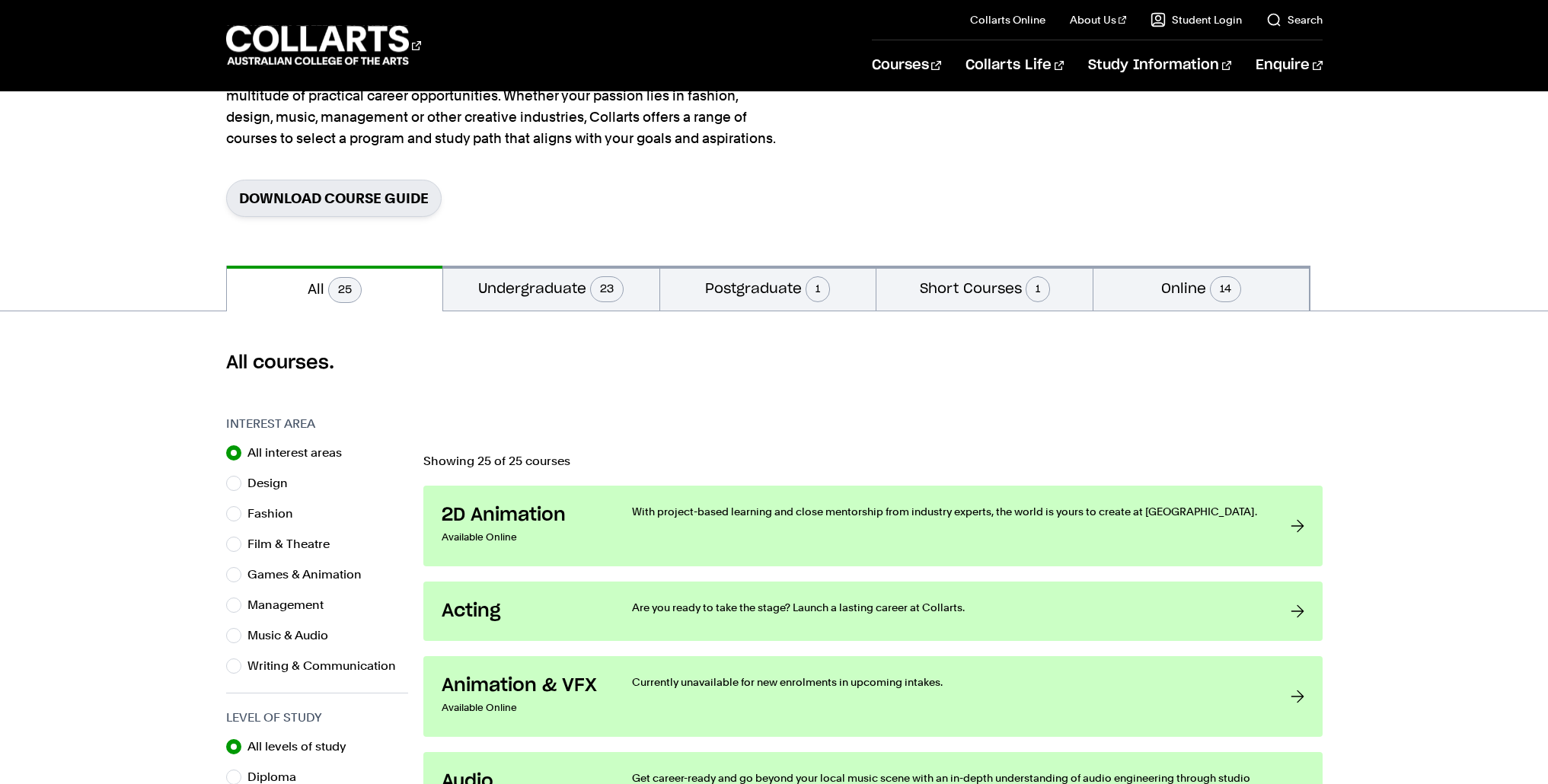
scroll to position [167, 0]
click at [237, 638] on input "Music & Audio" at bounding box center [233, 633] width 15 height 15
radio input "true"
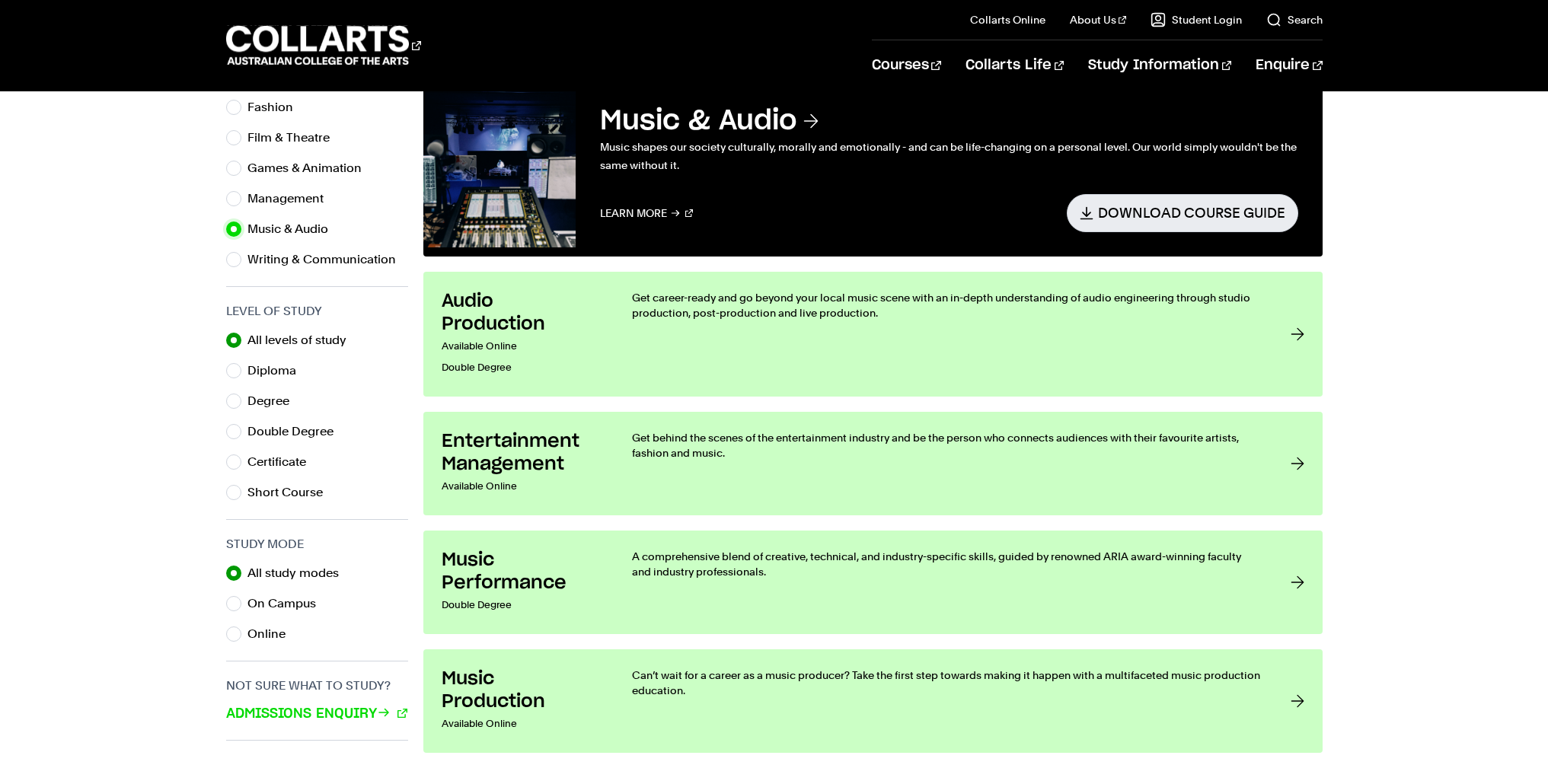
scroll to position [685, 0]
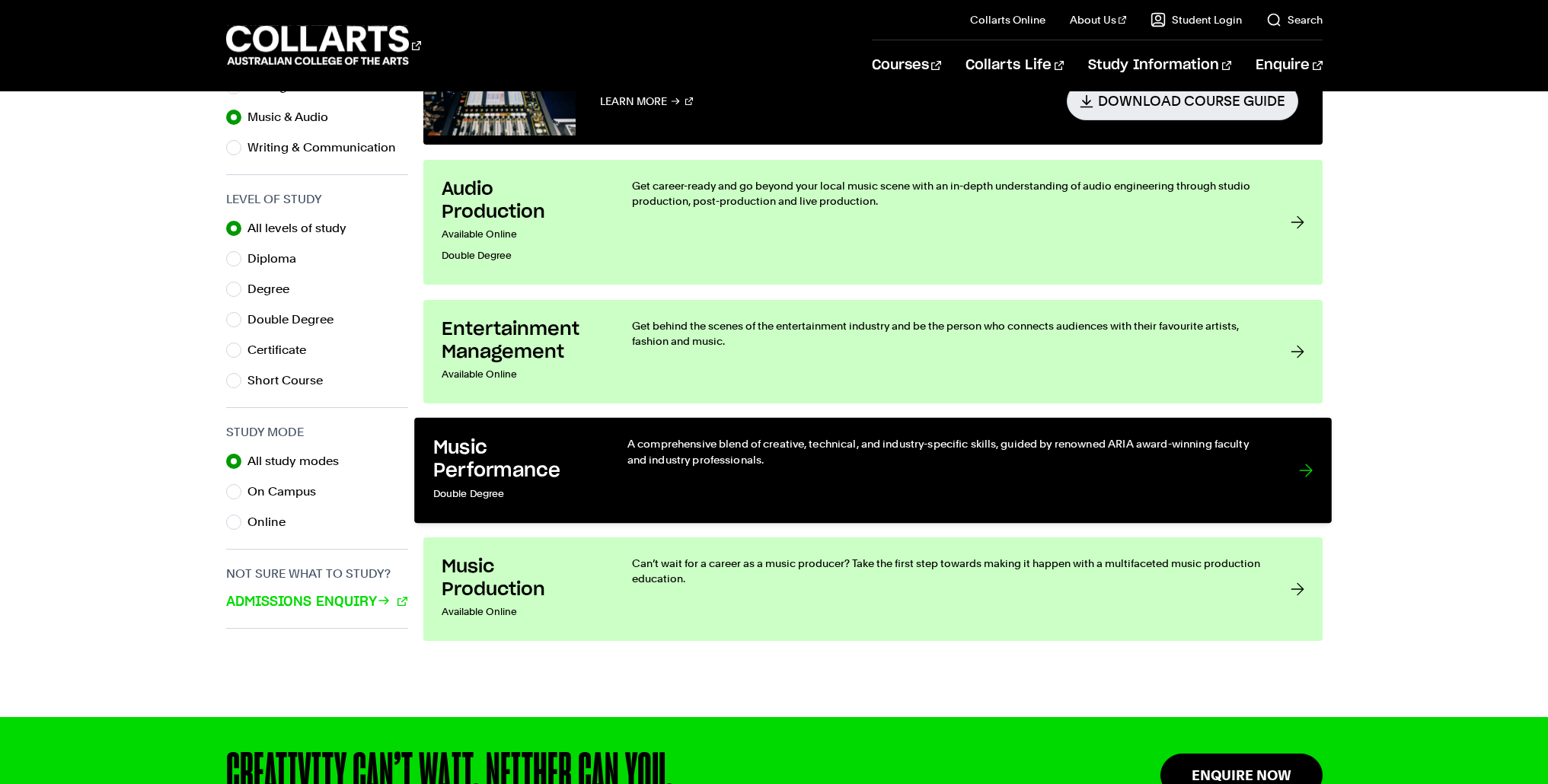
click at [498, 456] on h3 "Music Performance" at bounding box center [513, 459] width 163 height 46
click at [758, 471] on div "A comprehensive blend of creative, technical, and industry-specific skills, gui…" at bounding box center [946, 470] width 640 height 69
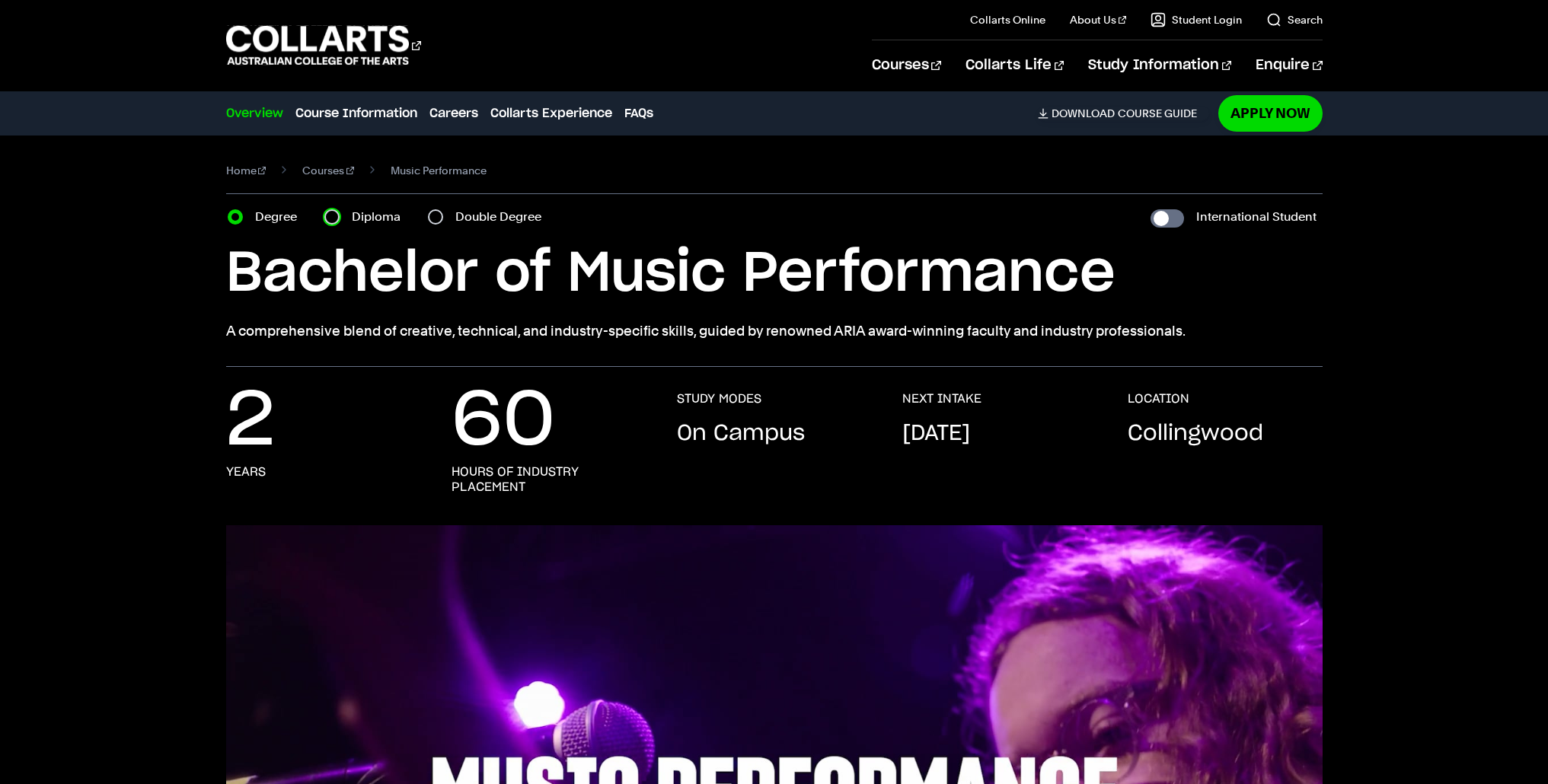
click at [329, 220] on input "Diploma" at bounding box center [331, 216] width 15 height 15
radio input "true"
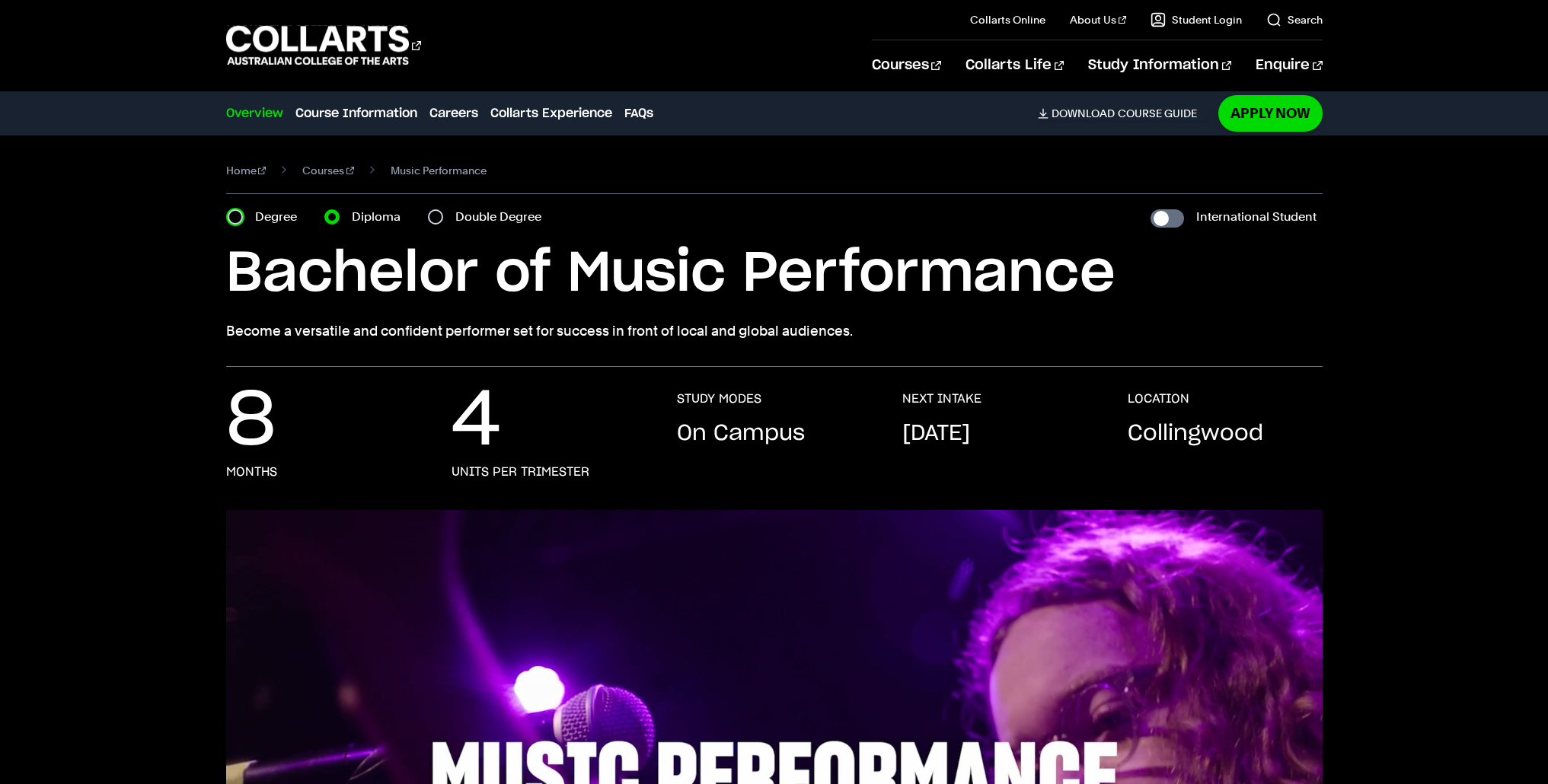
click at [240, 220] on input "Degree" at bounding box center [234, 216] width 15 height 15
radio input "true"
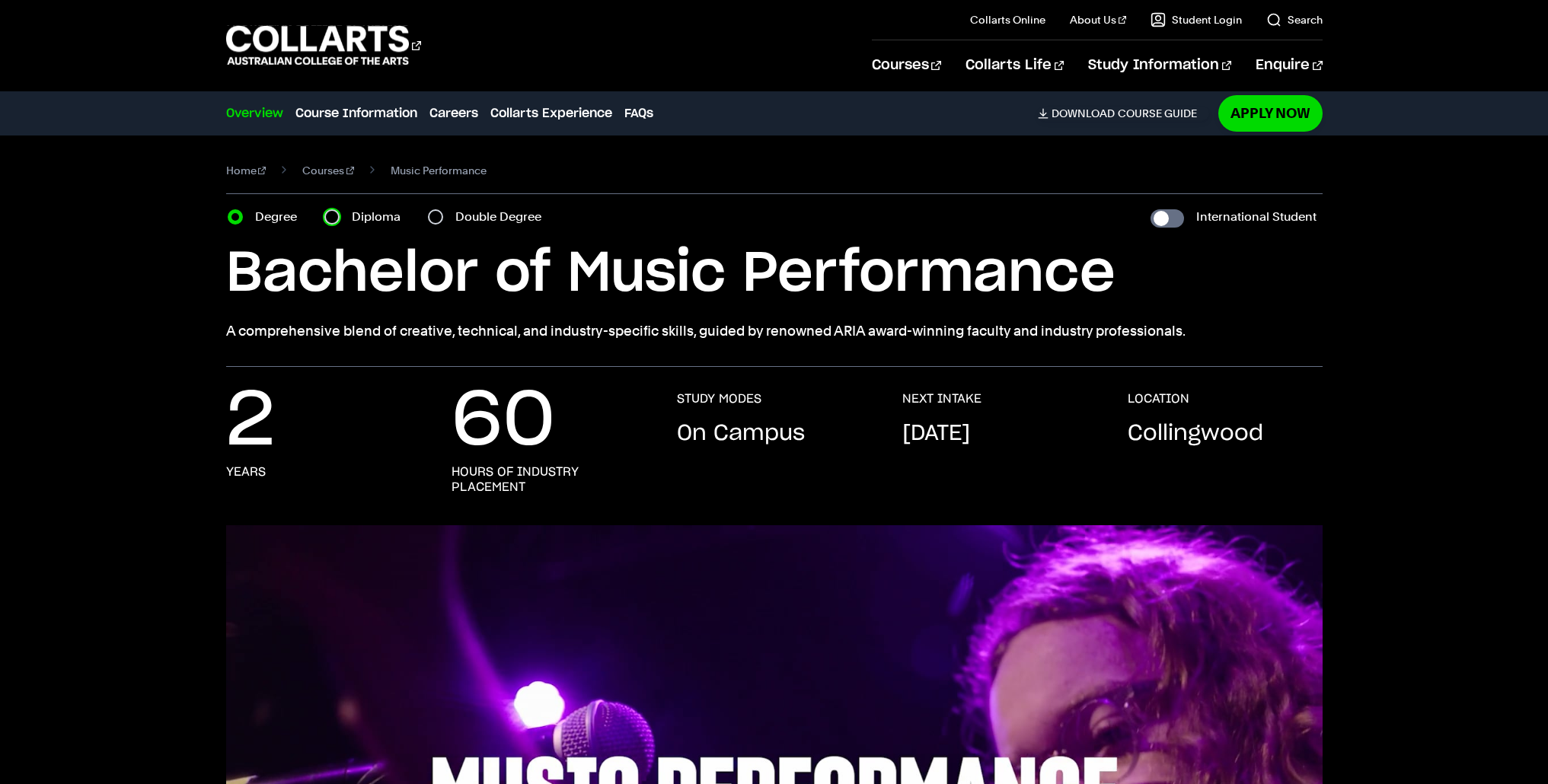
click at [326, 221] on input "Diploma" at bounding box center [331, 216] width 15 height 15
radio input "true"
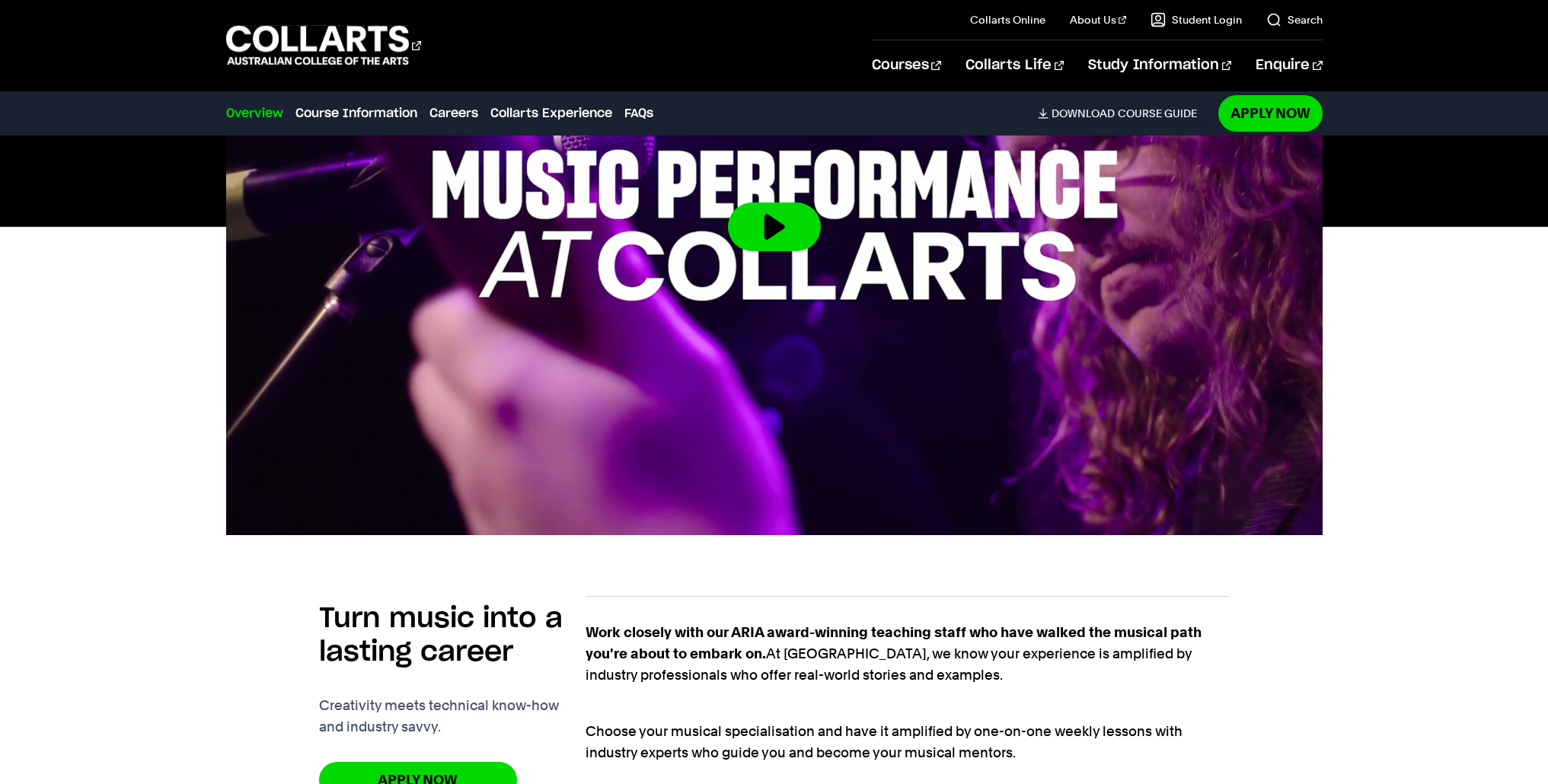
scroll to position [571, 0]
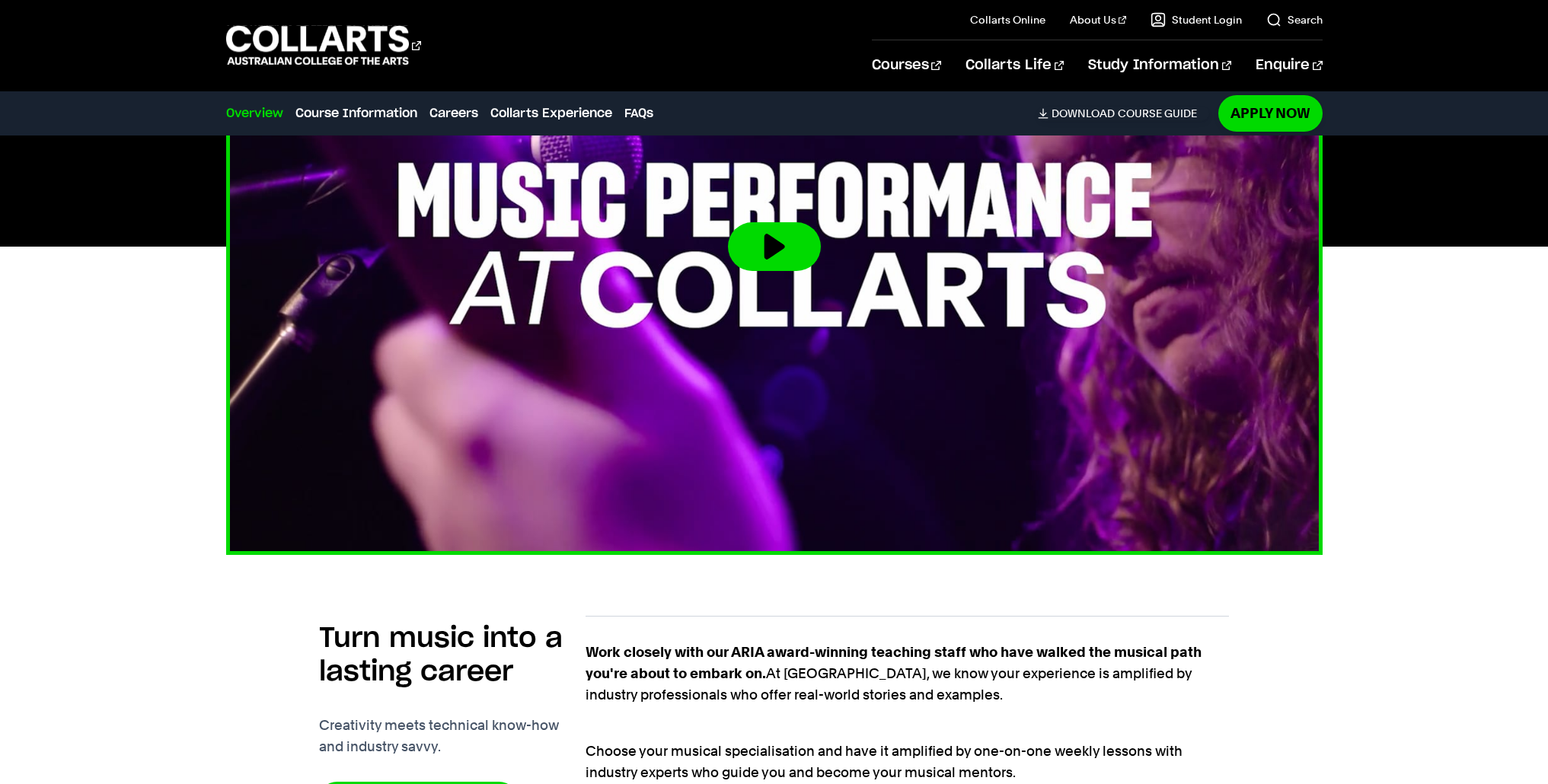
click at [799, 245] on button at bounding box center [774, 247] width 93 height 49
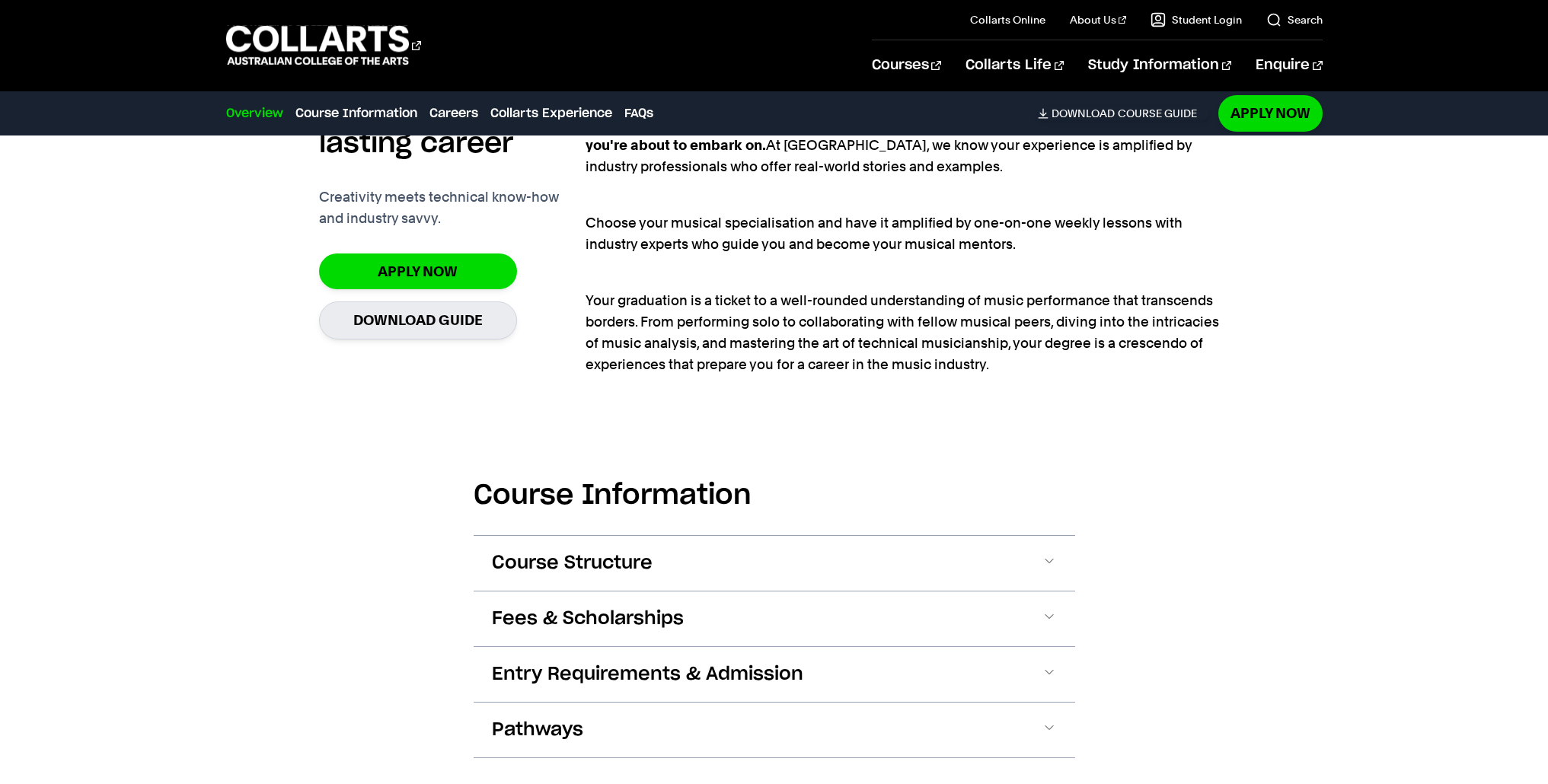
scroll to position [1108, 0]
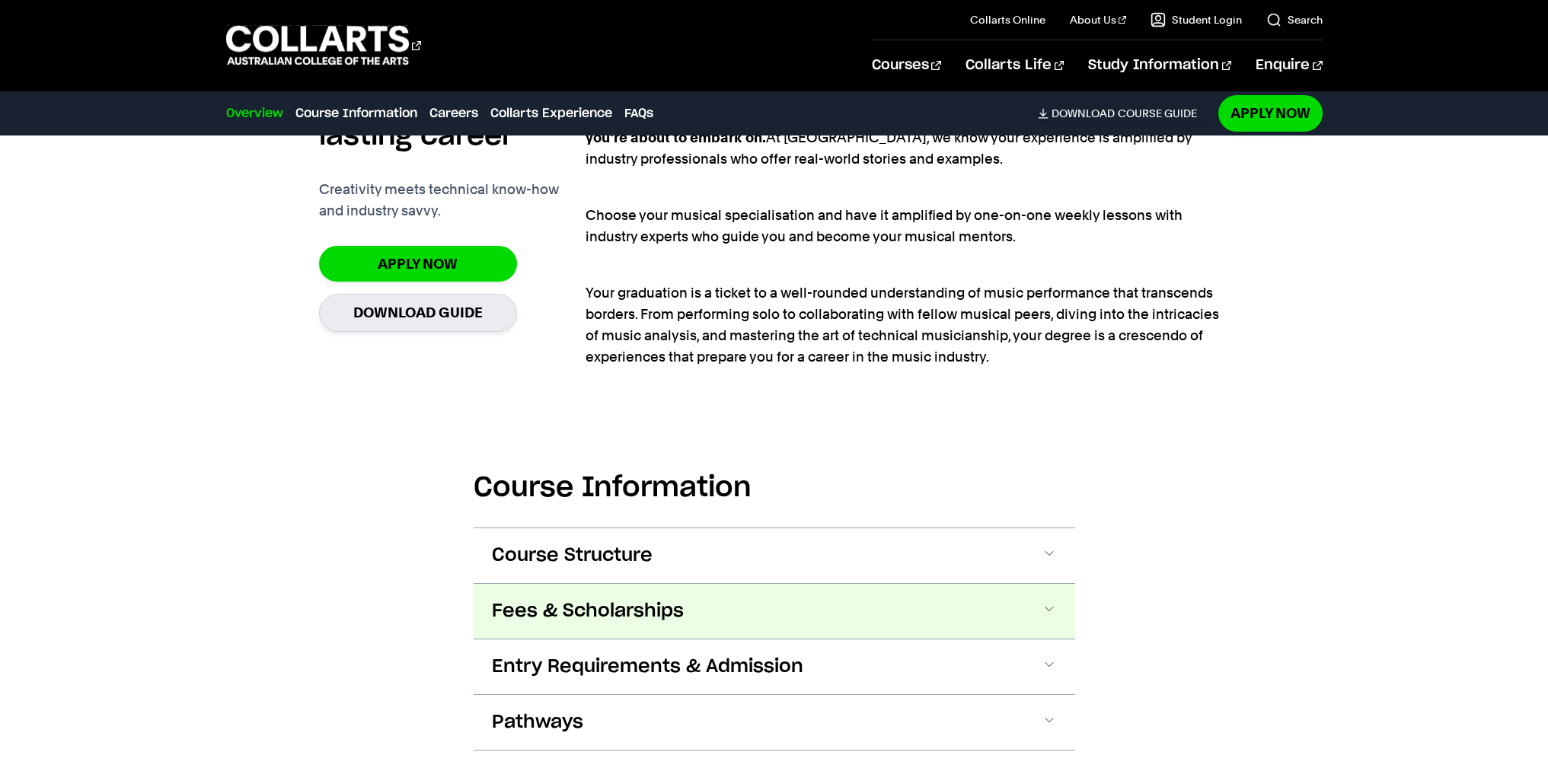
click at [0, 0] on span "Fees & Scholarships" at bounding box center [0, 0] width 0 height 0
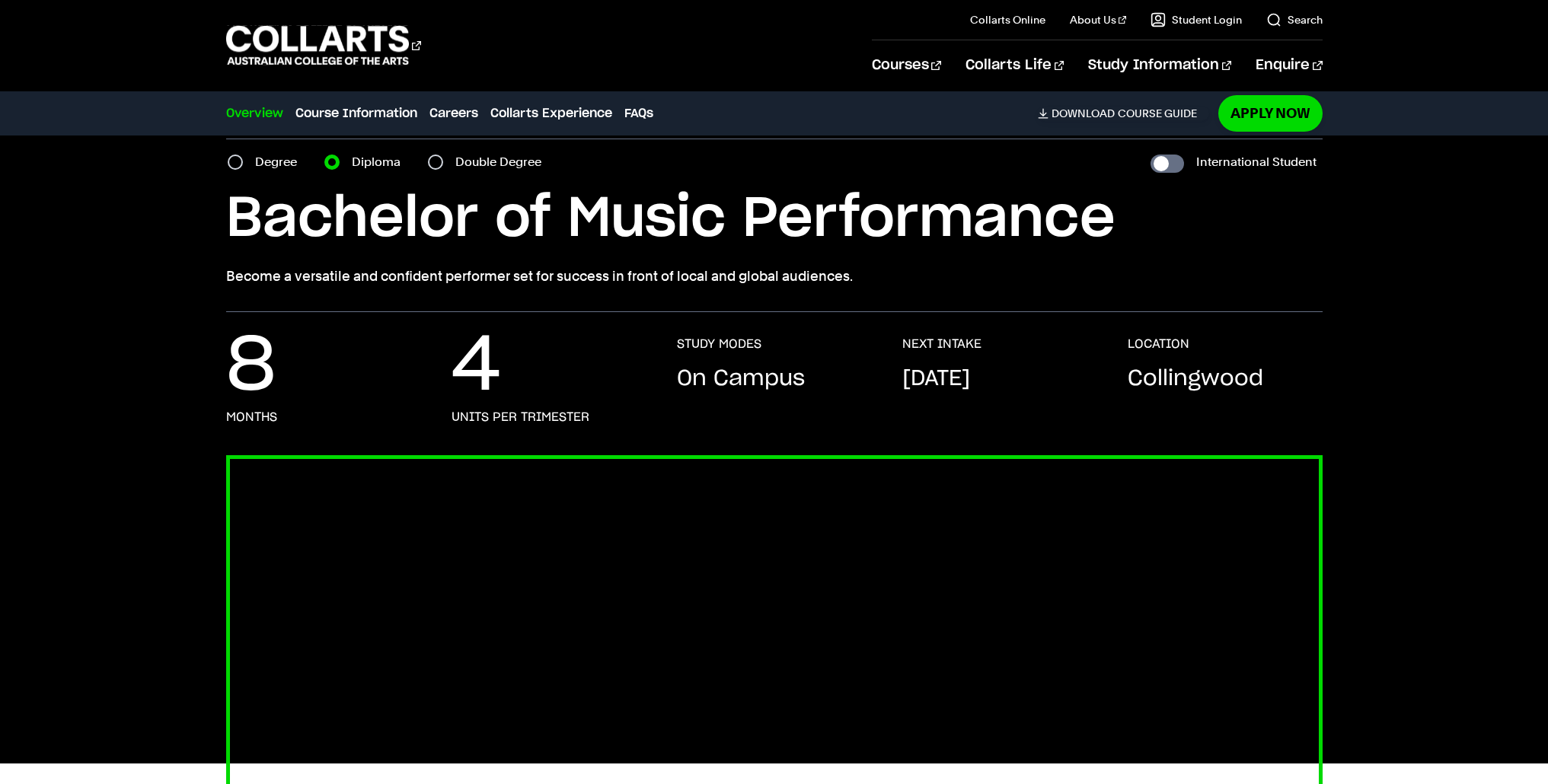
scroll to position [43, 0]
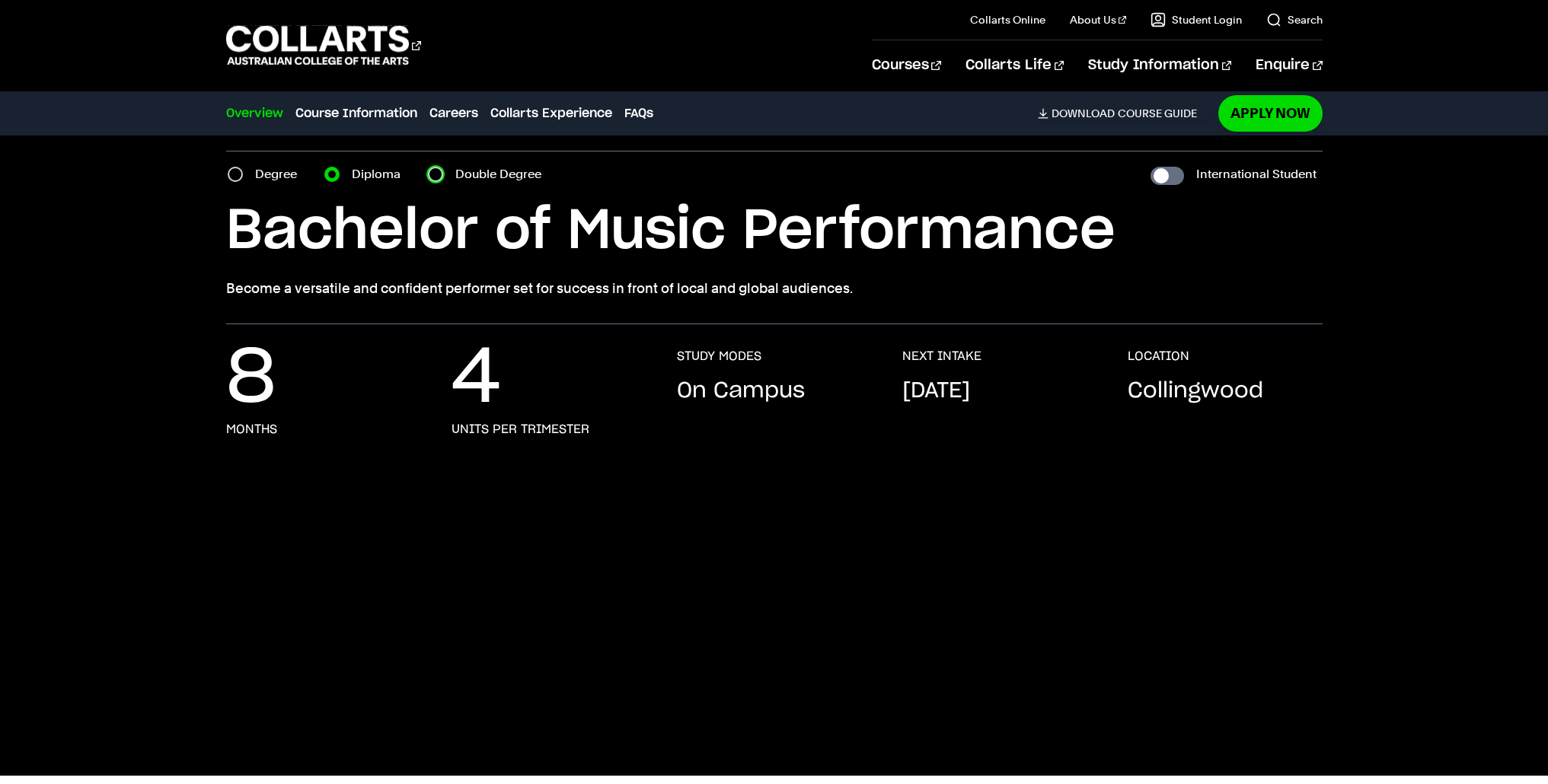
click at [430, 174] on input "Double Degree" at bounding box center [435, 173] width 15 height 15
radio input "true"
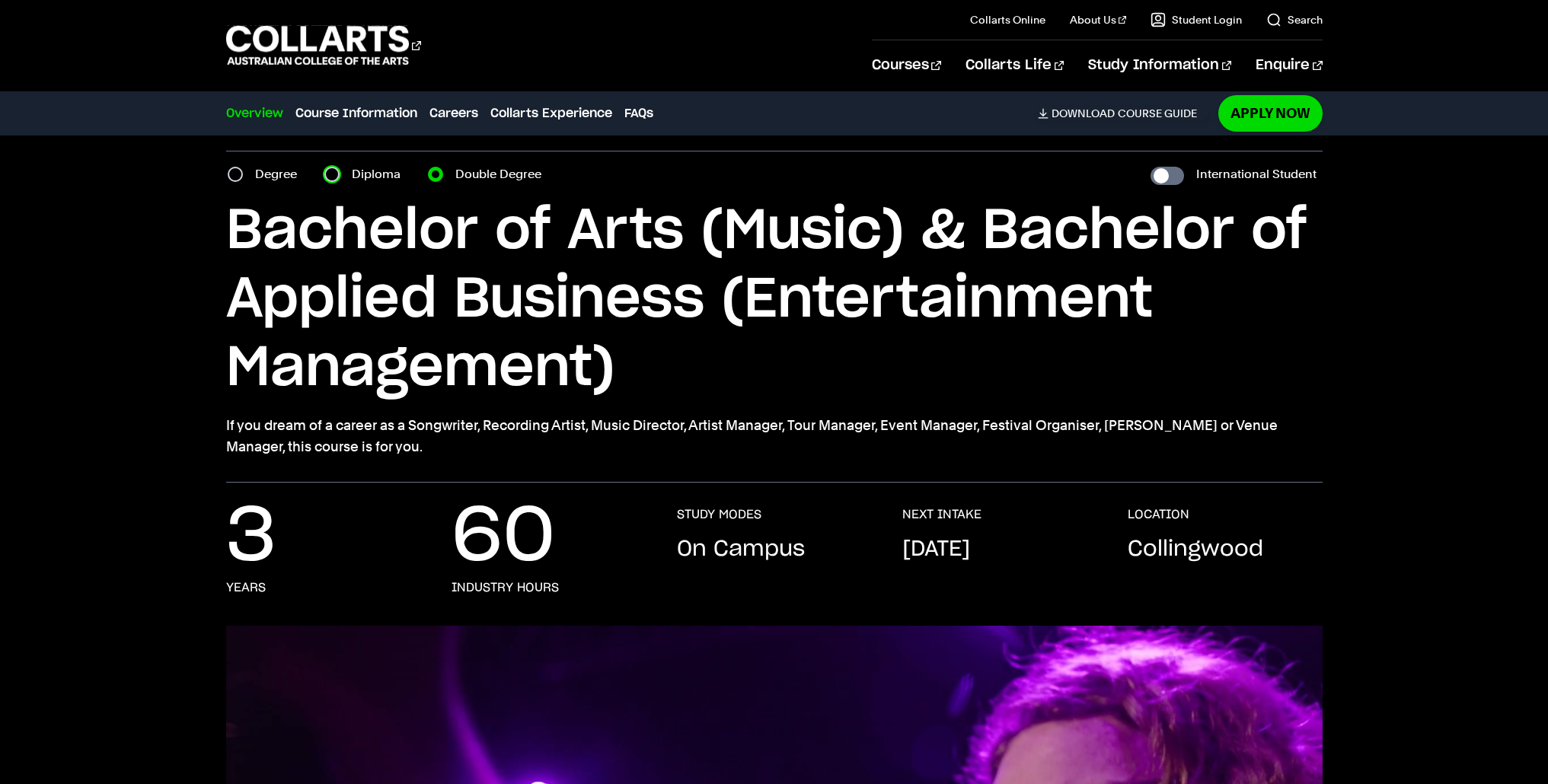
click at [338, 175] on input "Diploma" at bounding box center [331, 173] width 15 height 15
radio input "true"
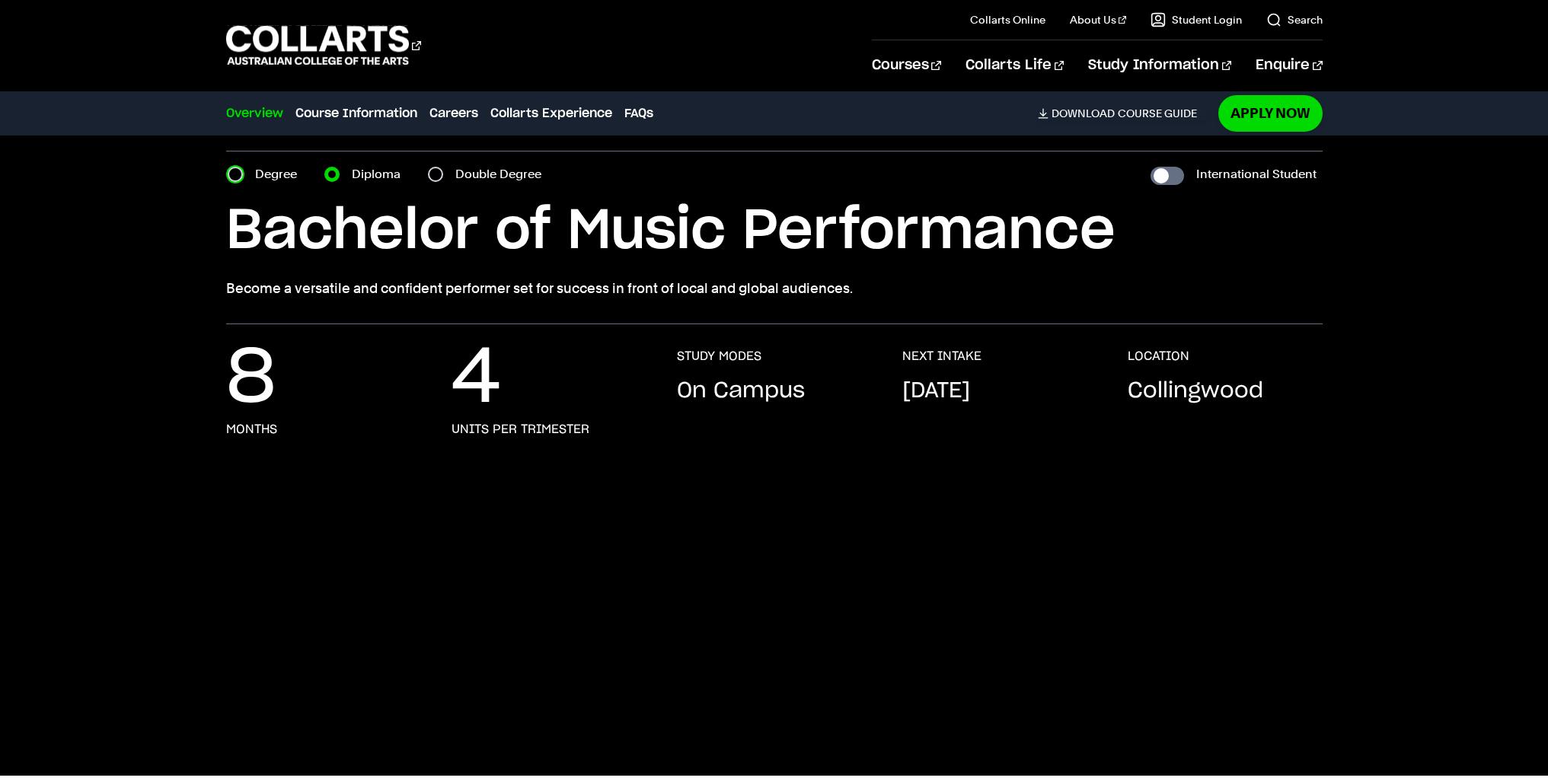
click at [241, 172] on input "Degree" at bounding box center [234, 173] width 15 height 15
radio input "true"
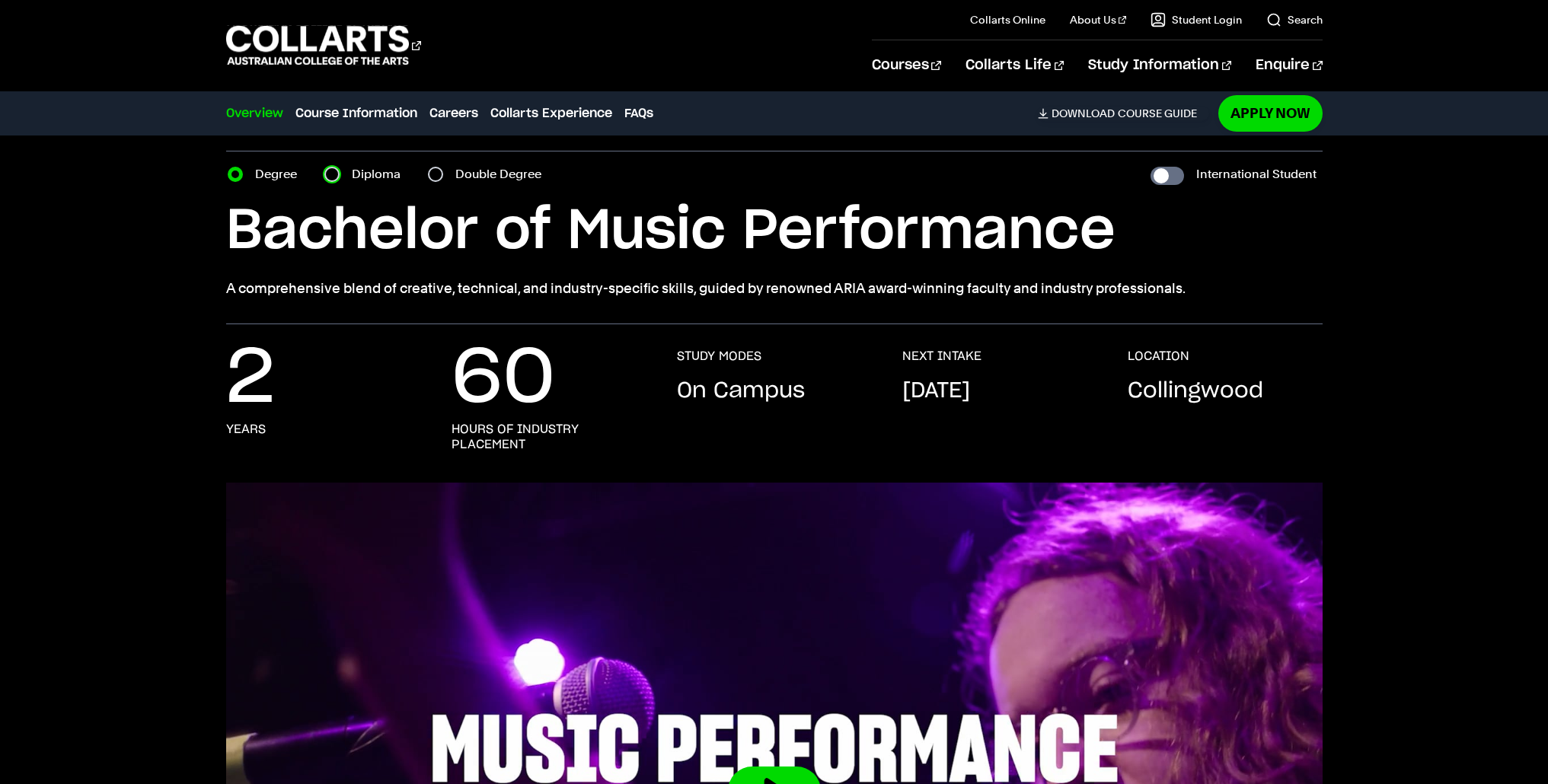
click at [331, 172] on input "Diploma" at bounding box center [331, 173] width 15 height 15
radio input "true"
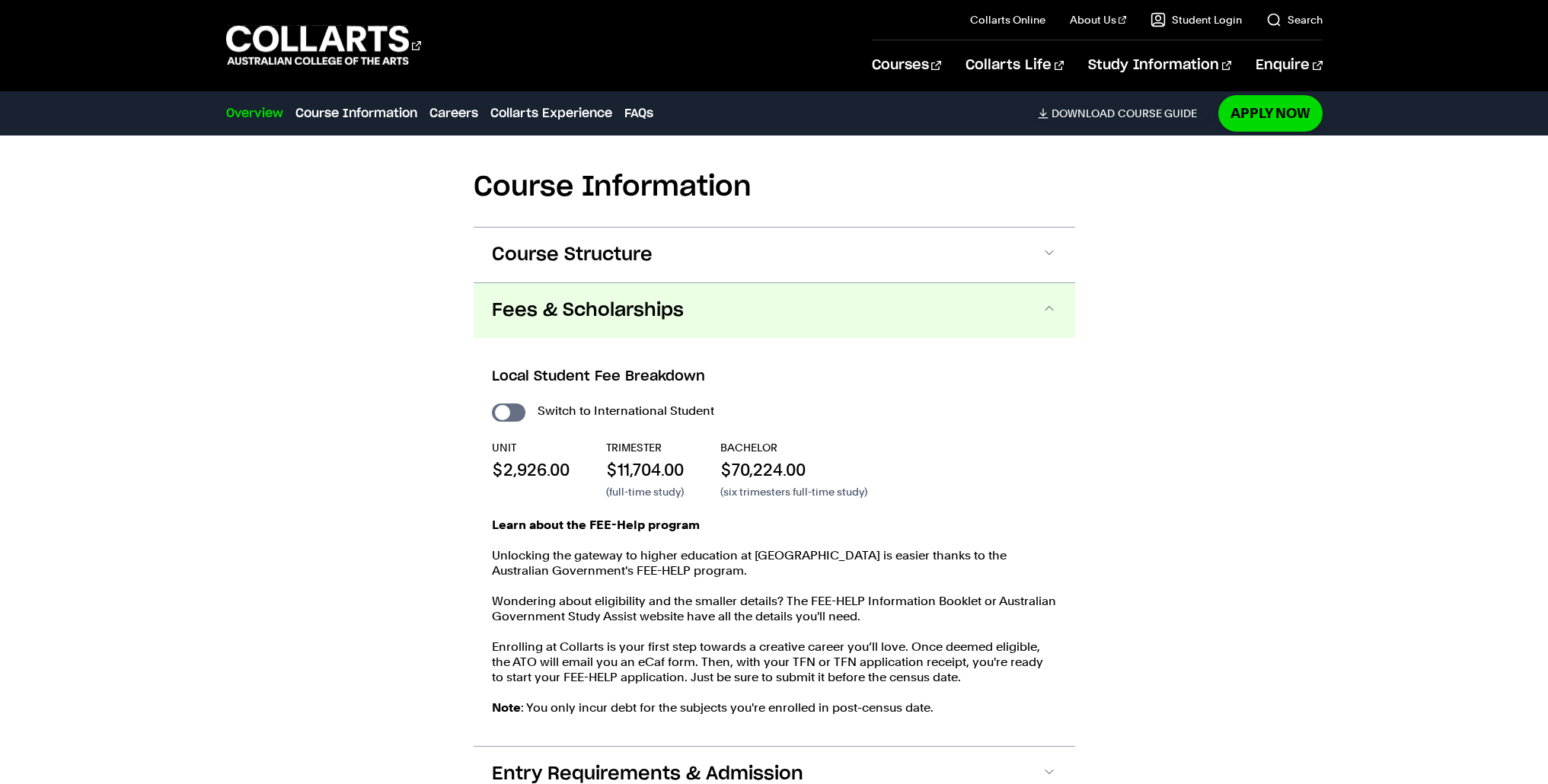
scroll to position [1396, 0]
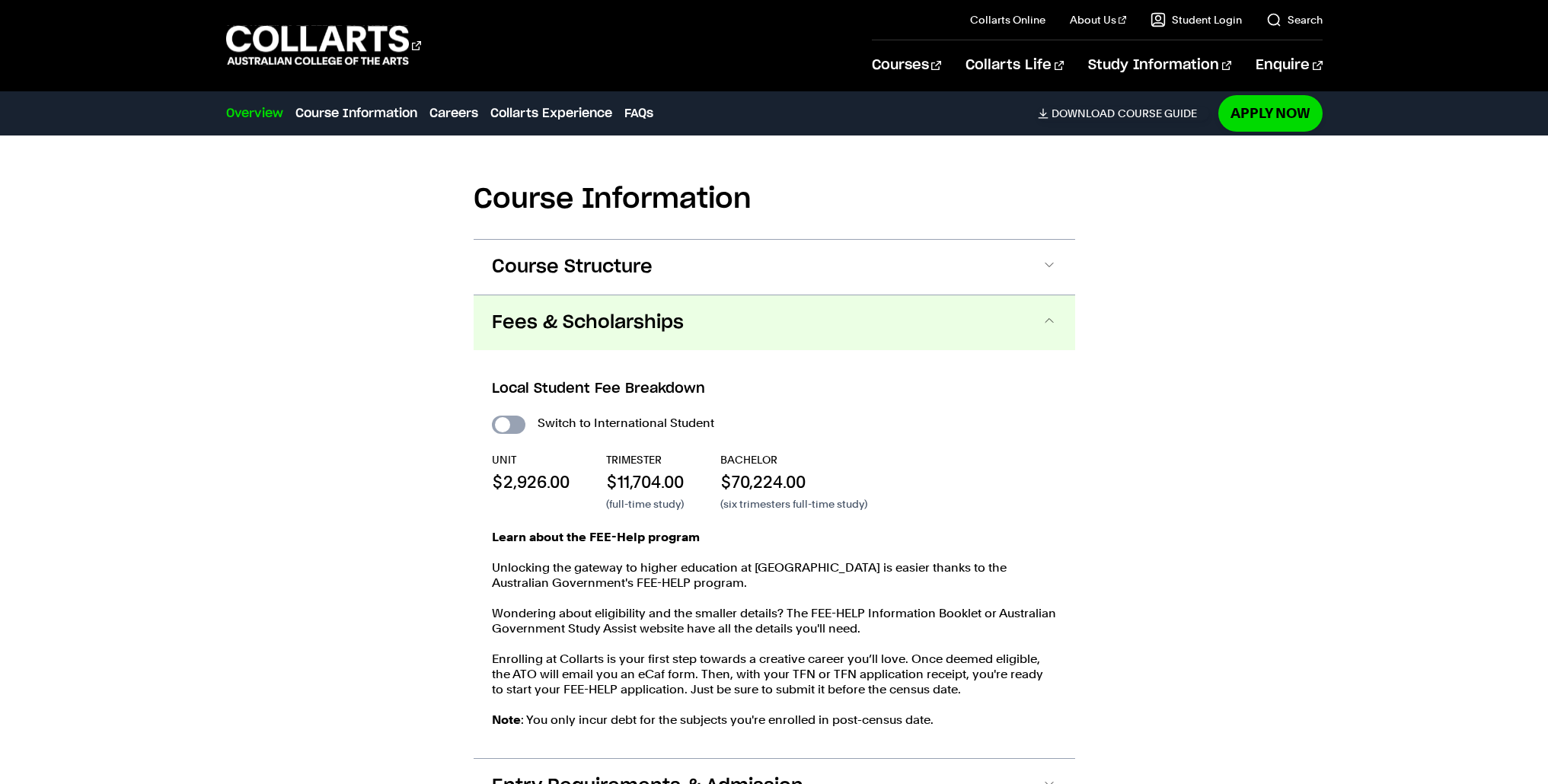
click at [0, 0] on input "International Student" at bounding box center [0, 0] width 0 height 0
checkbox input "true"
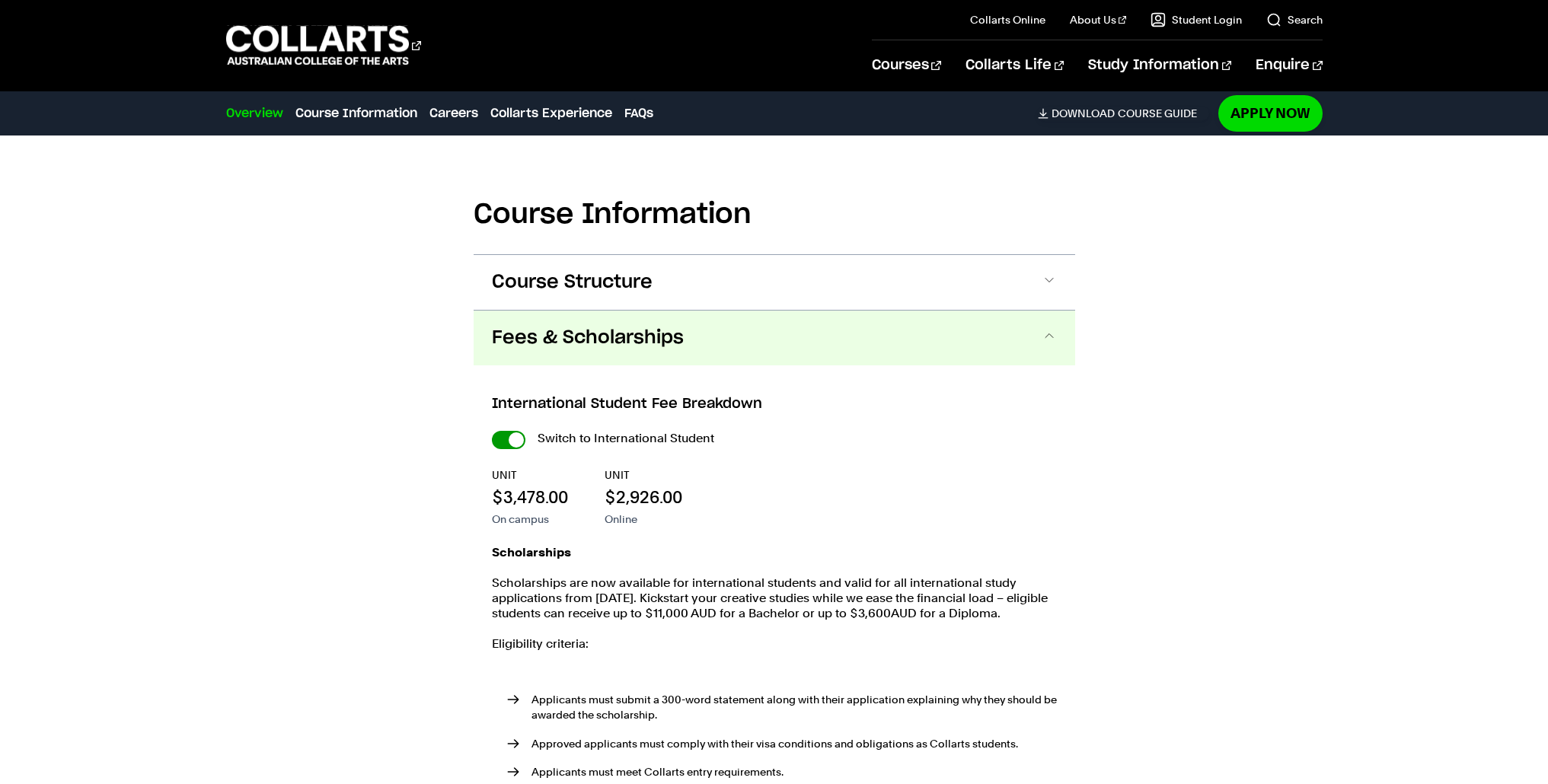
click at [0, 0] on input "International Student" at bounding box center [0, 0] width 0 height 0
checkbox input "false"
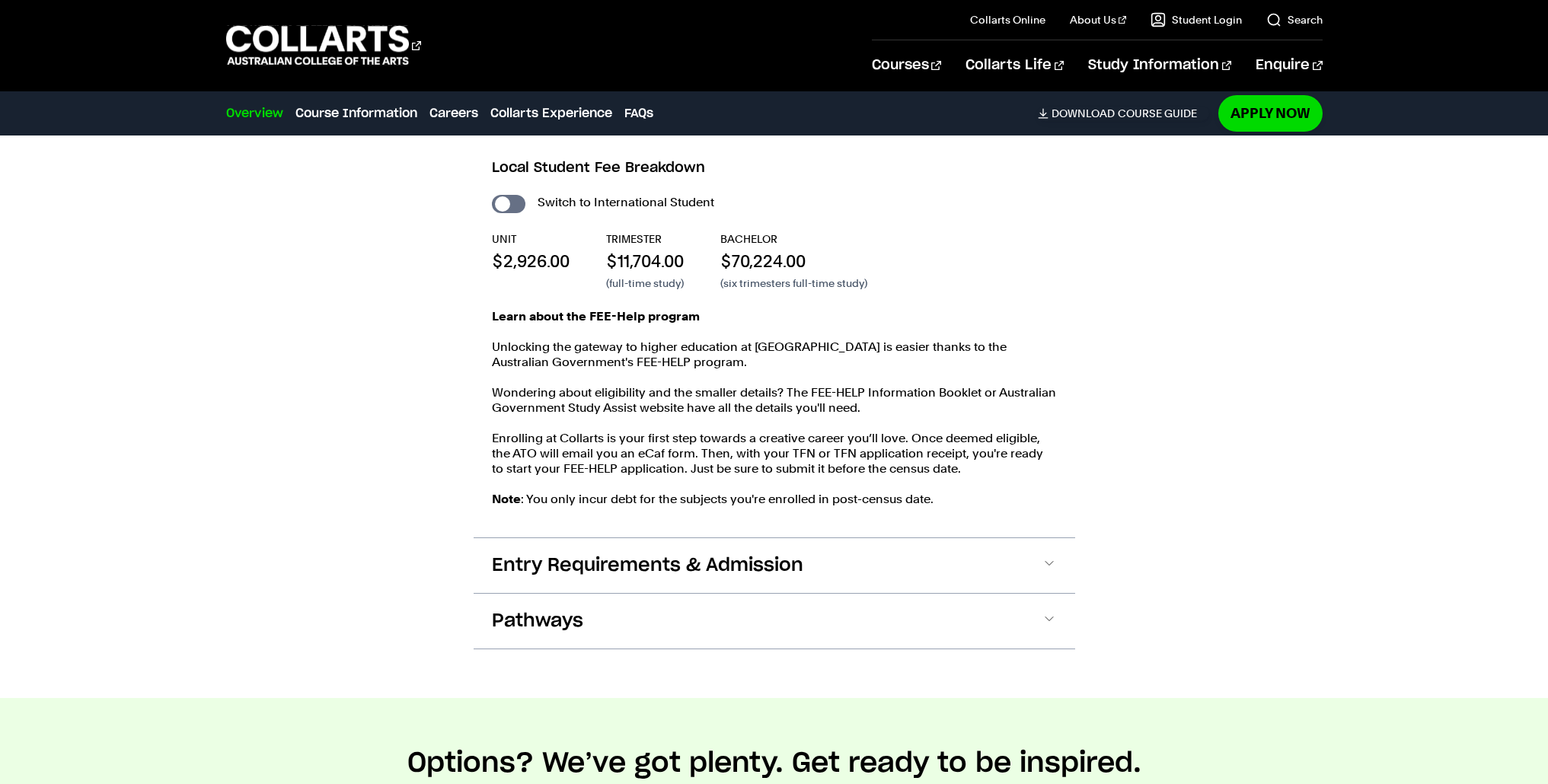
scroll to position [1625, 0]
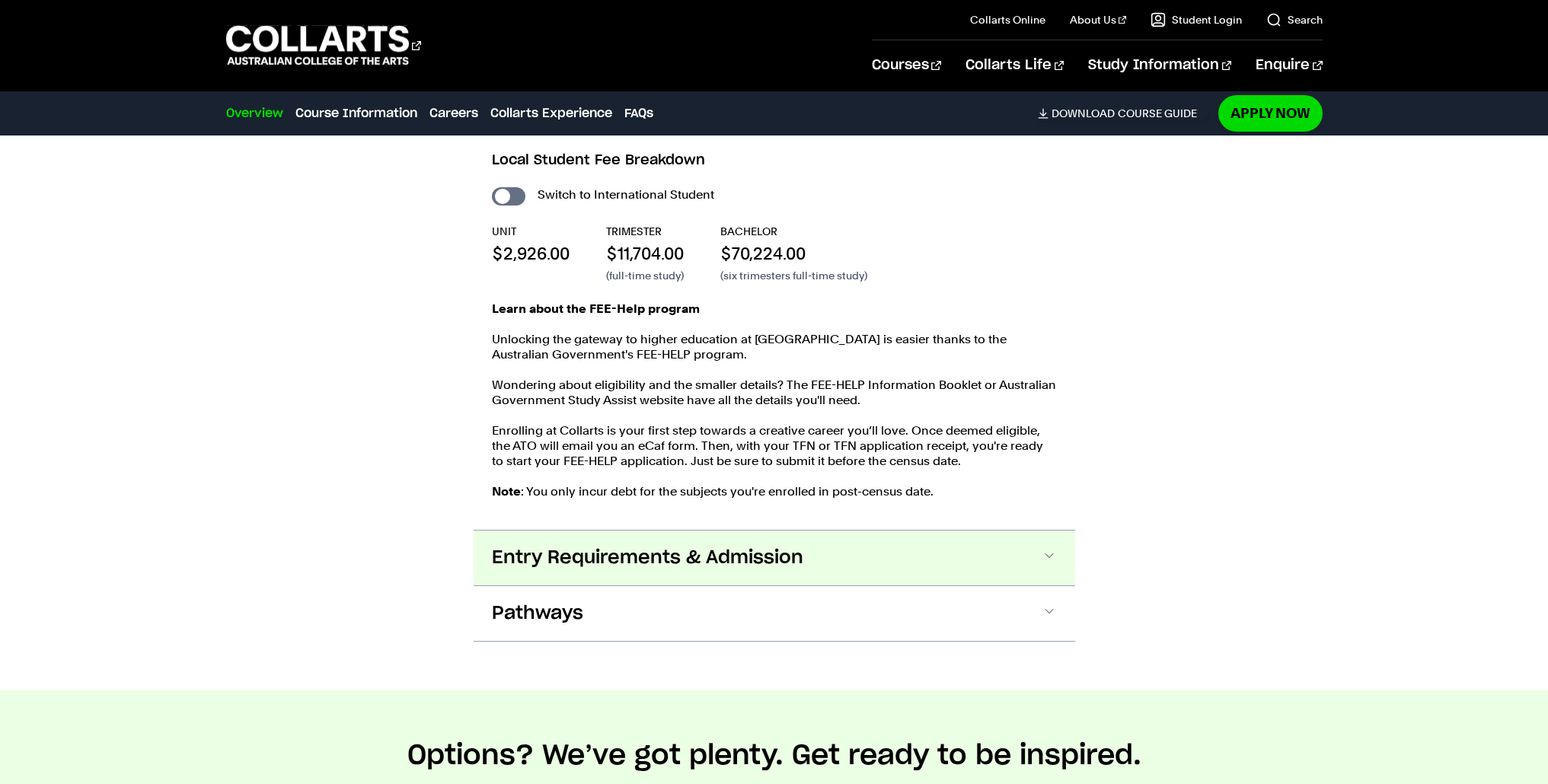
click at [0, 0] on button "Entry Requirements & Admission" at bounding box center [0, 0] width 0 height 0
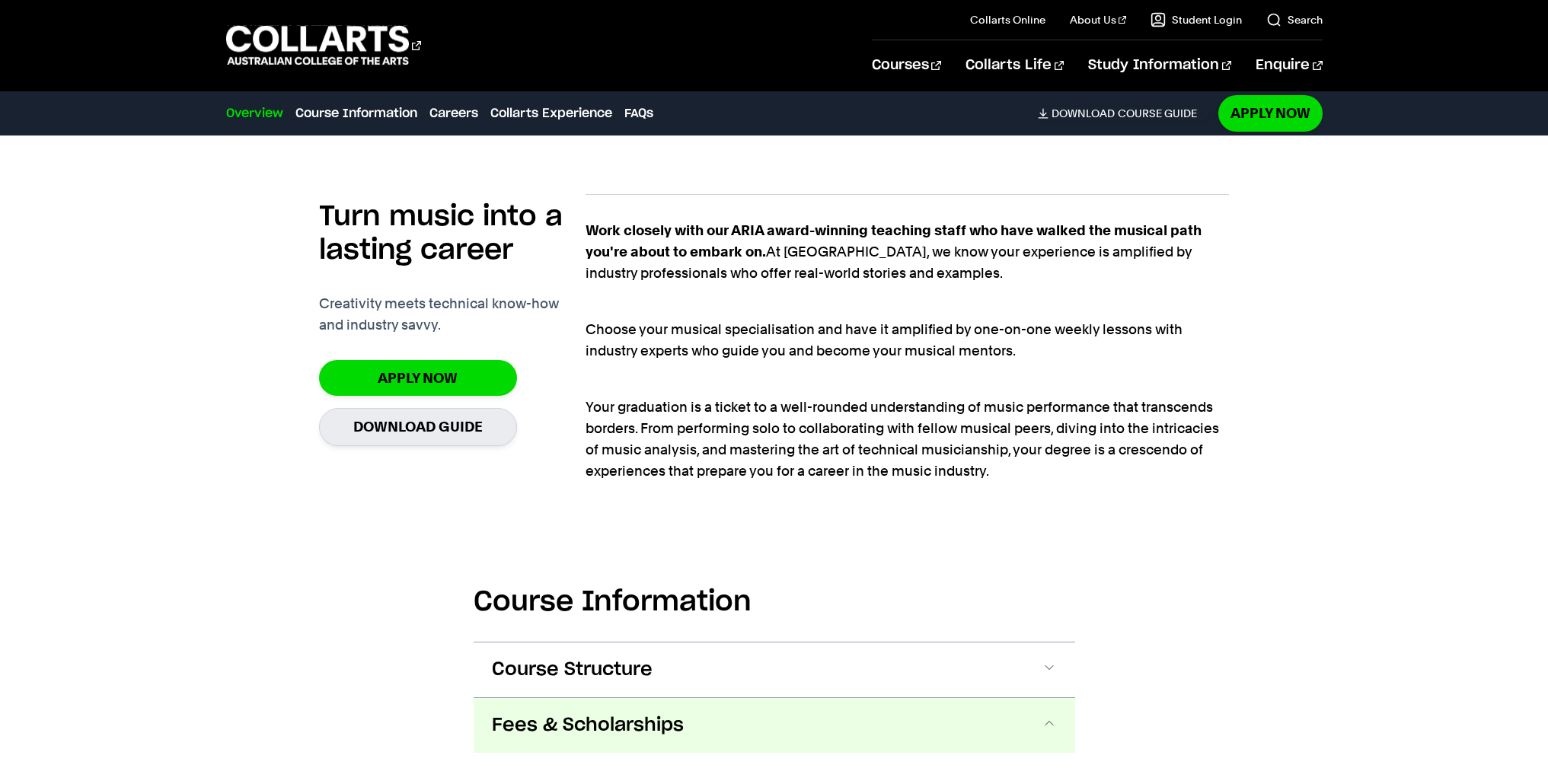
scroll to position [994, 0]
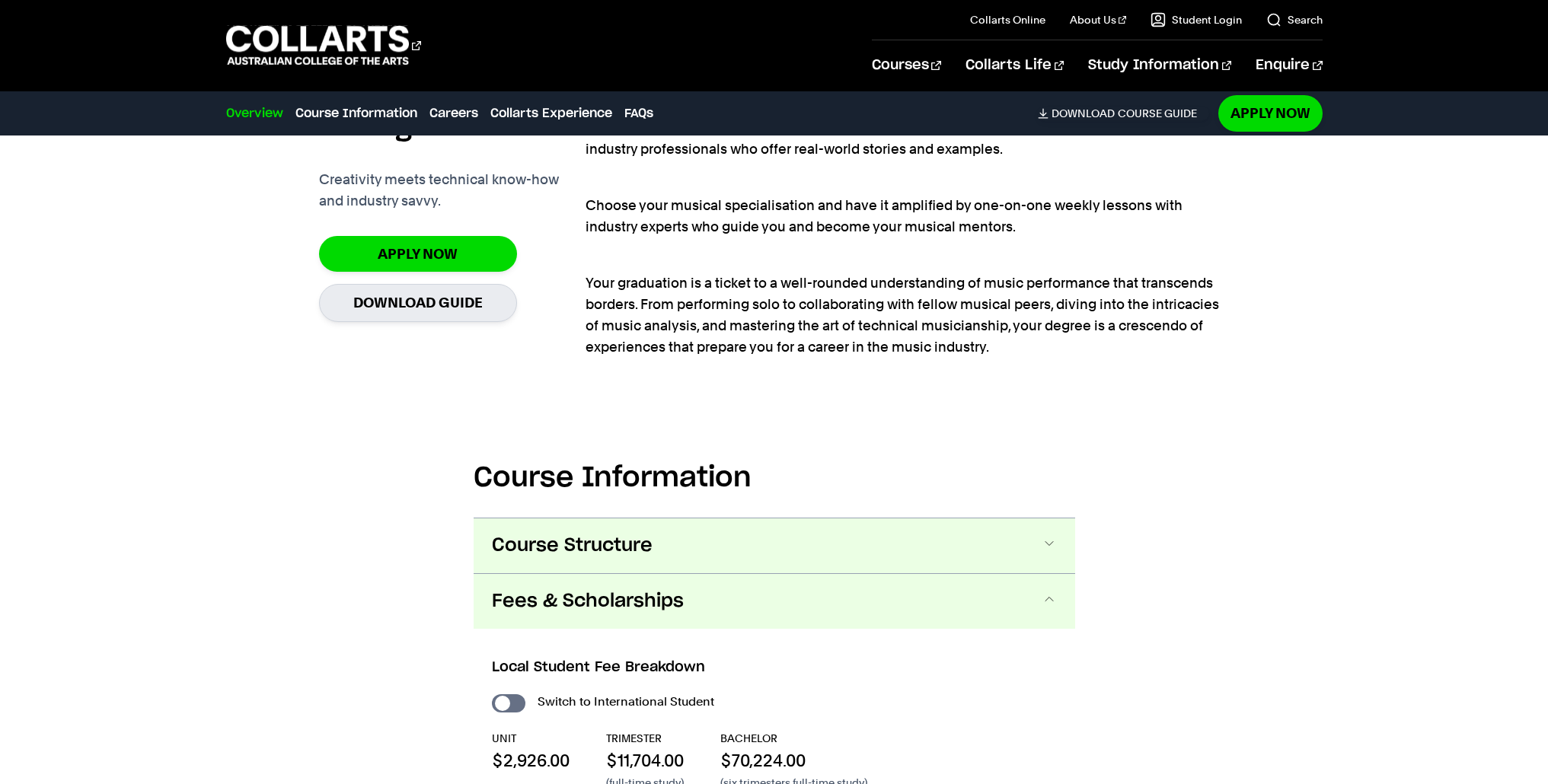
click at [0, 0] on span "Course Structure" at bounding box center [0, 0] width 0 height 0
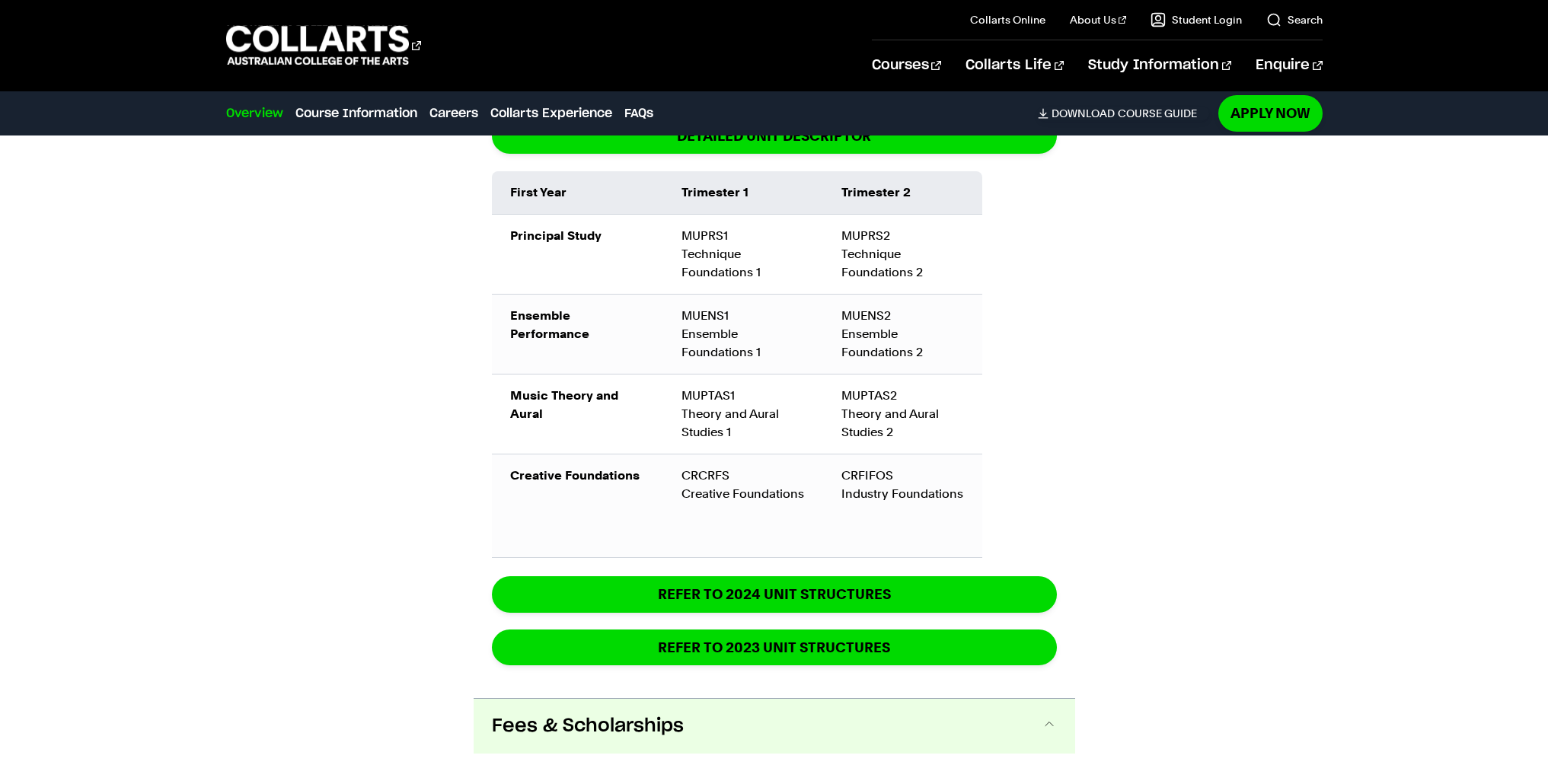
scroll to position [1724, 0]
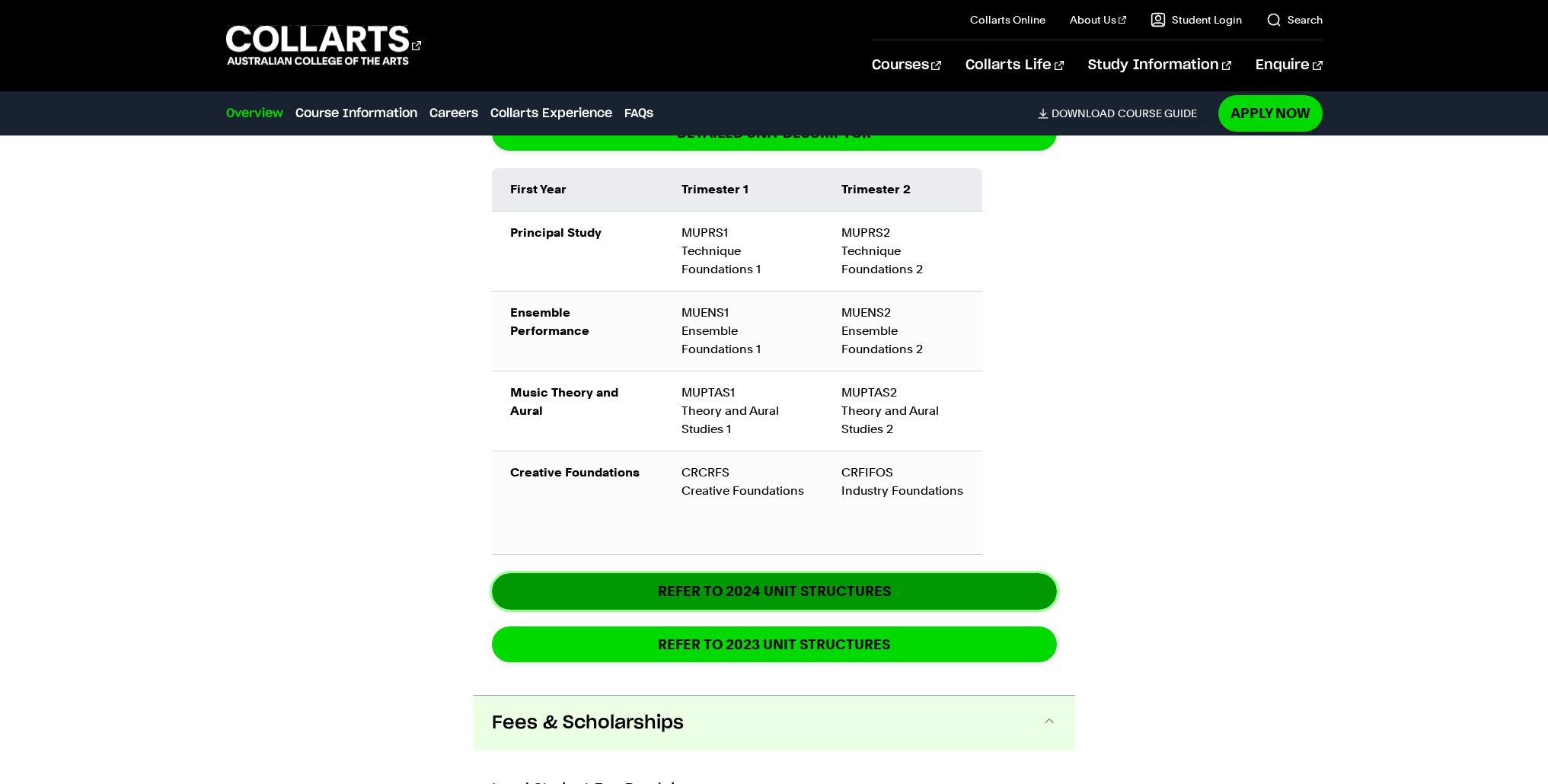
click at [658, 591] on link "REFER TO 2024 unit structures" at bounding box center [774, 591] width 564 height 36
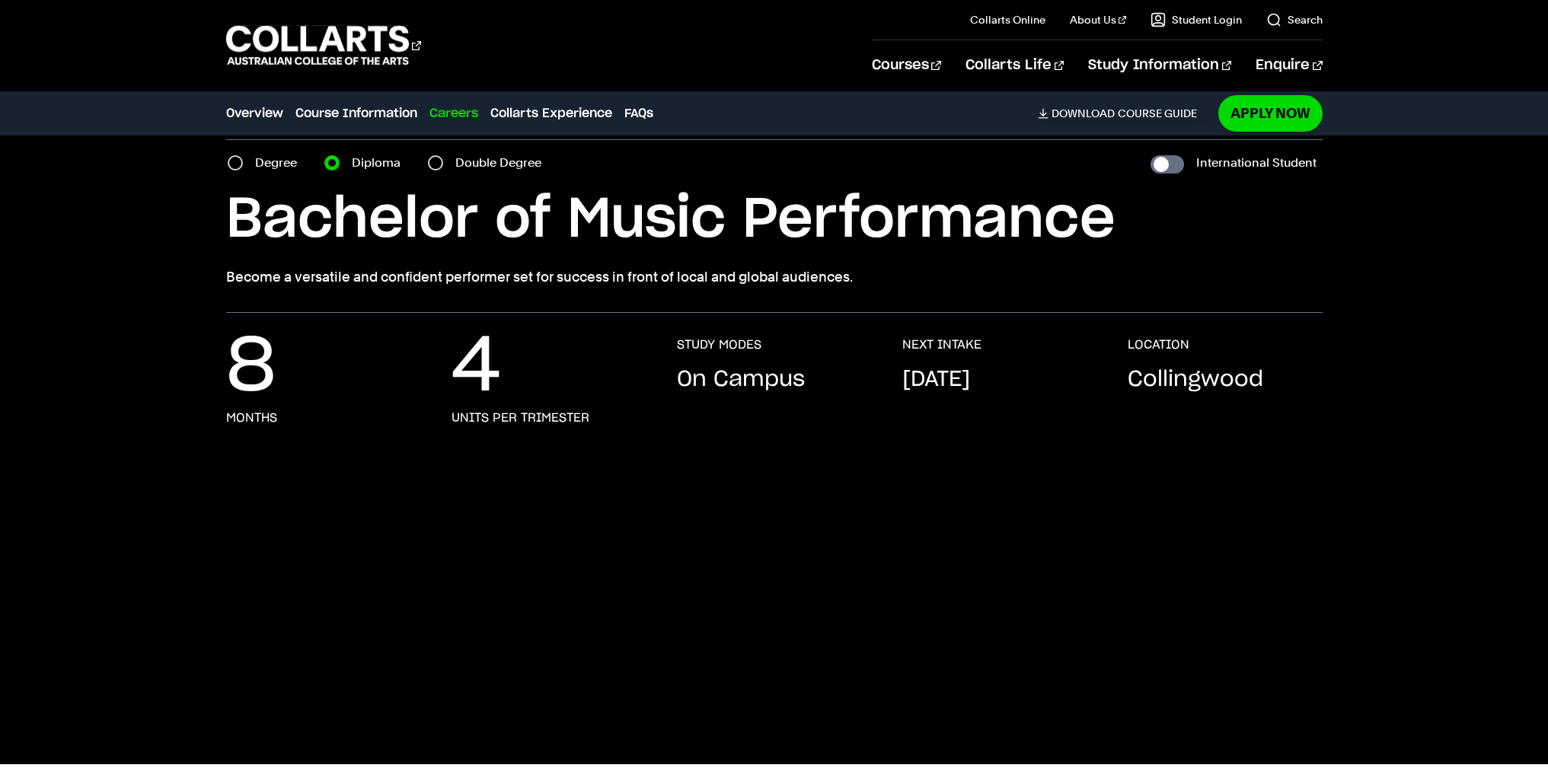
scroll to position [35, 0]
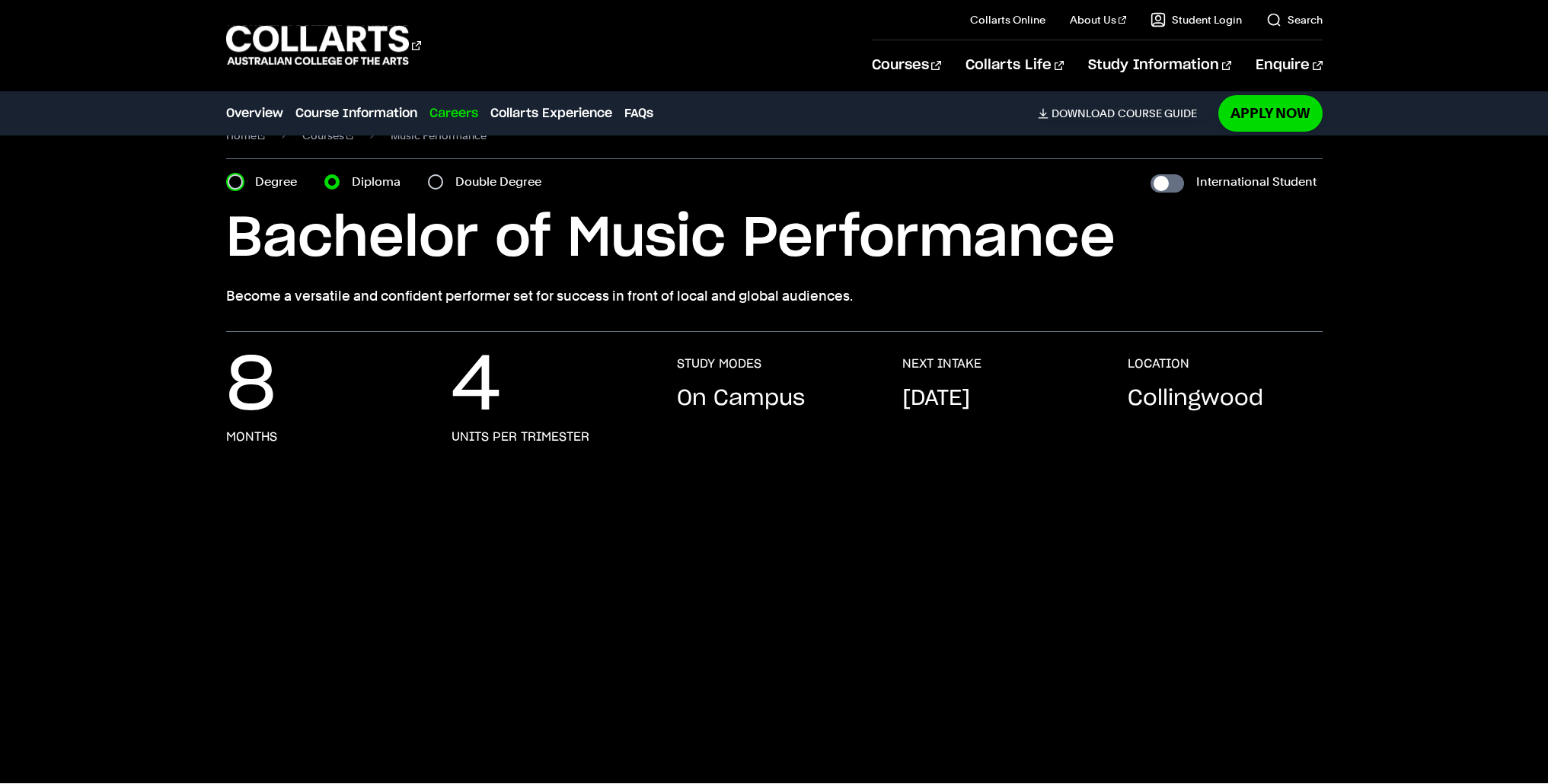
click at [233, 183] on input "Degree" at bounding box center [234, 181] width 15 height 15
radio input "true"
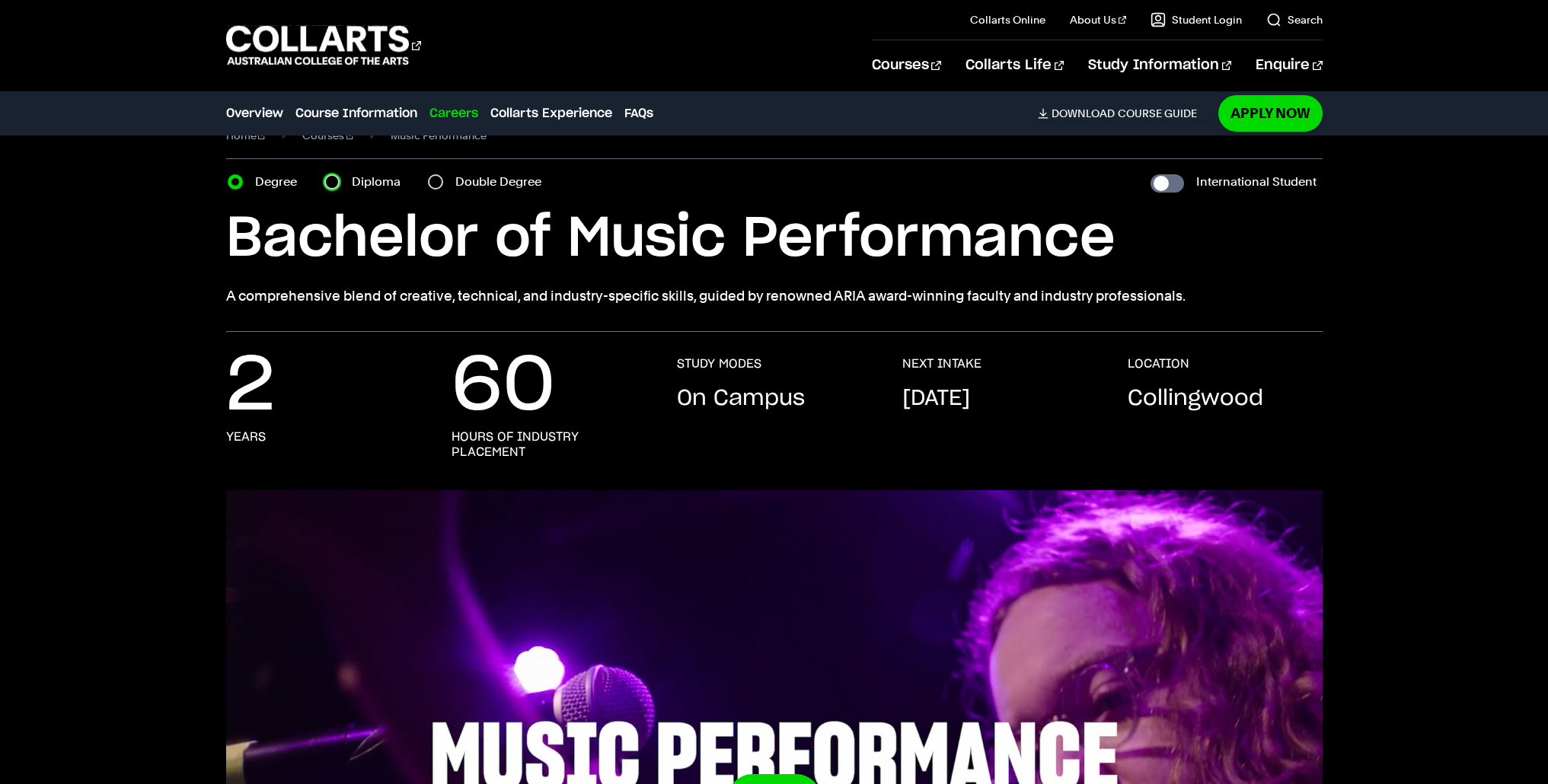
click at [331, 181] on input "Diploma" at bounding box center [331, 181] width 15 height 15
radio input "true"
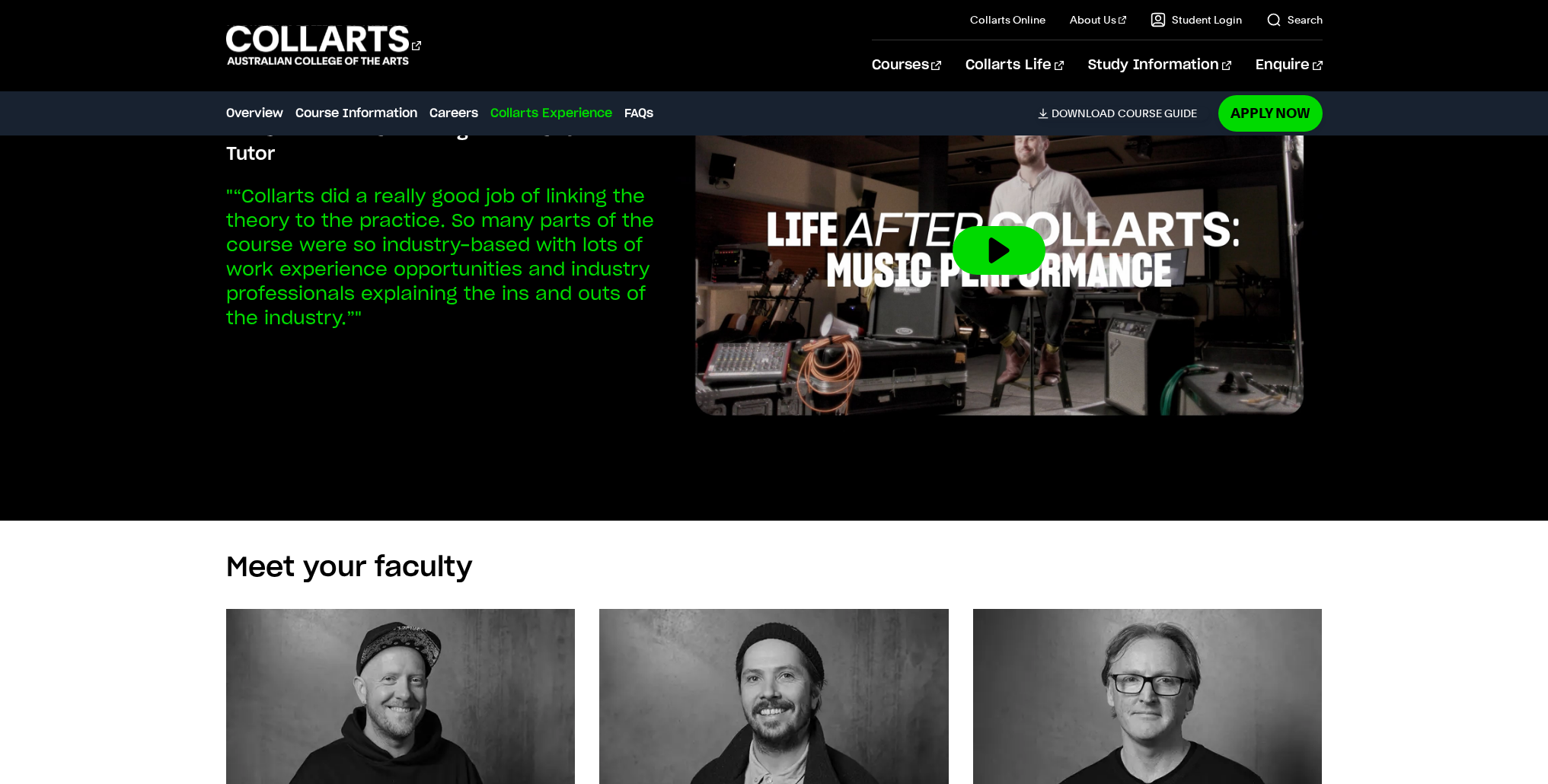
scroll to position [5432, 0]
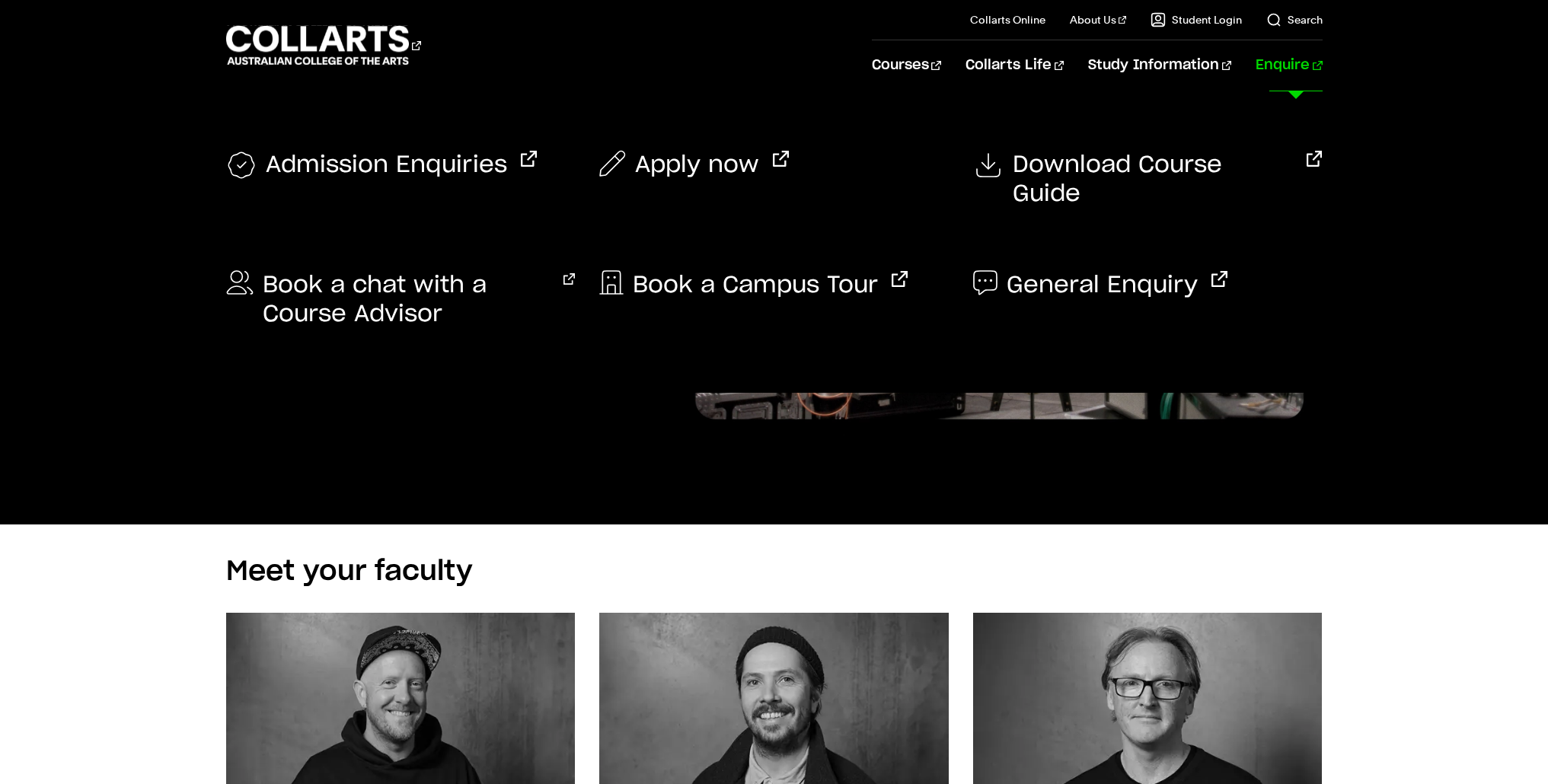
click at [1301, 64] on link "Enquire" at bounding box center [1288, 65] width 66 height 51
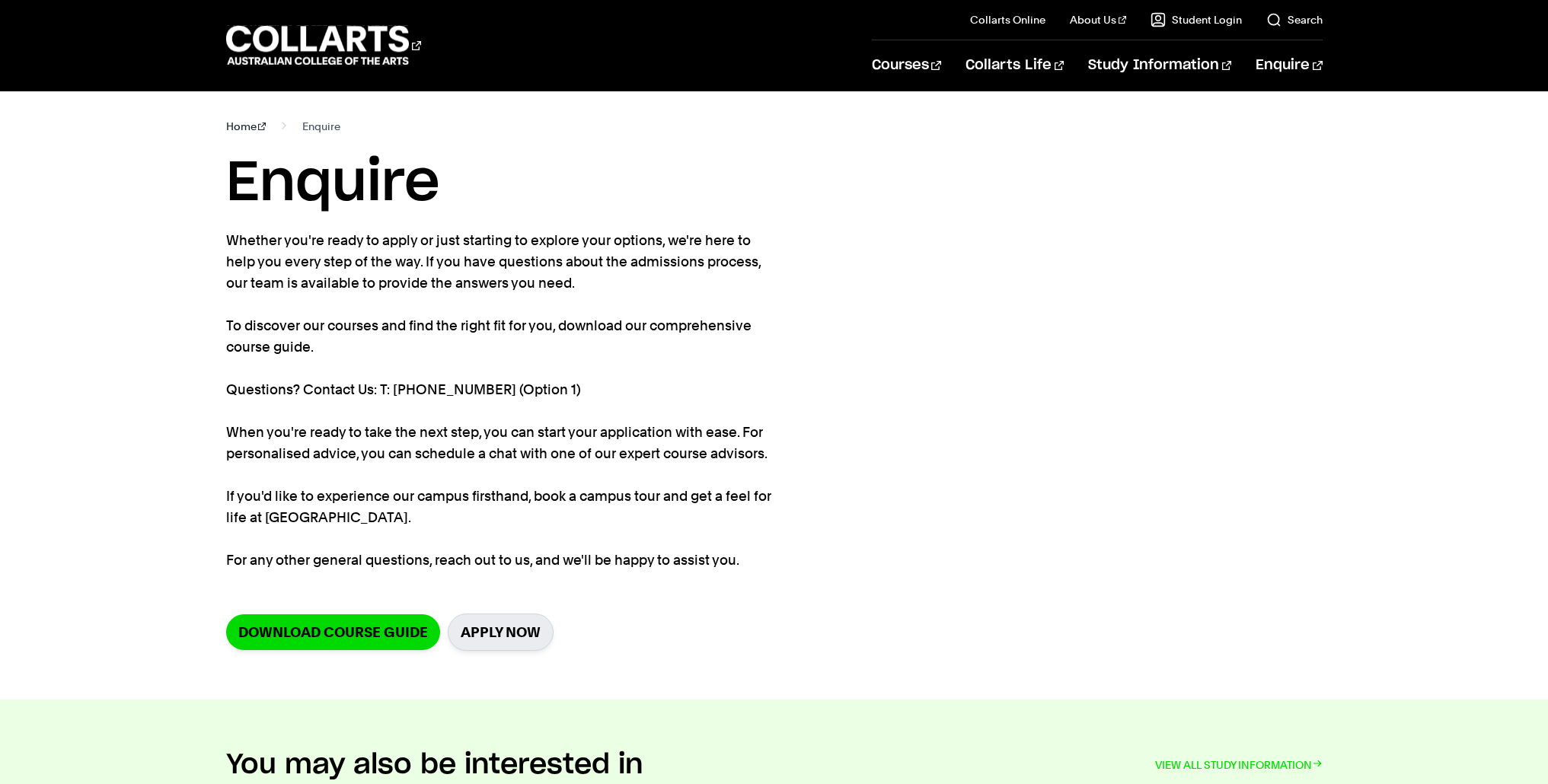
click at [237, 126] on link "Home" at bounding box center [247, 126] width 40 height 21
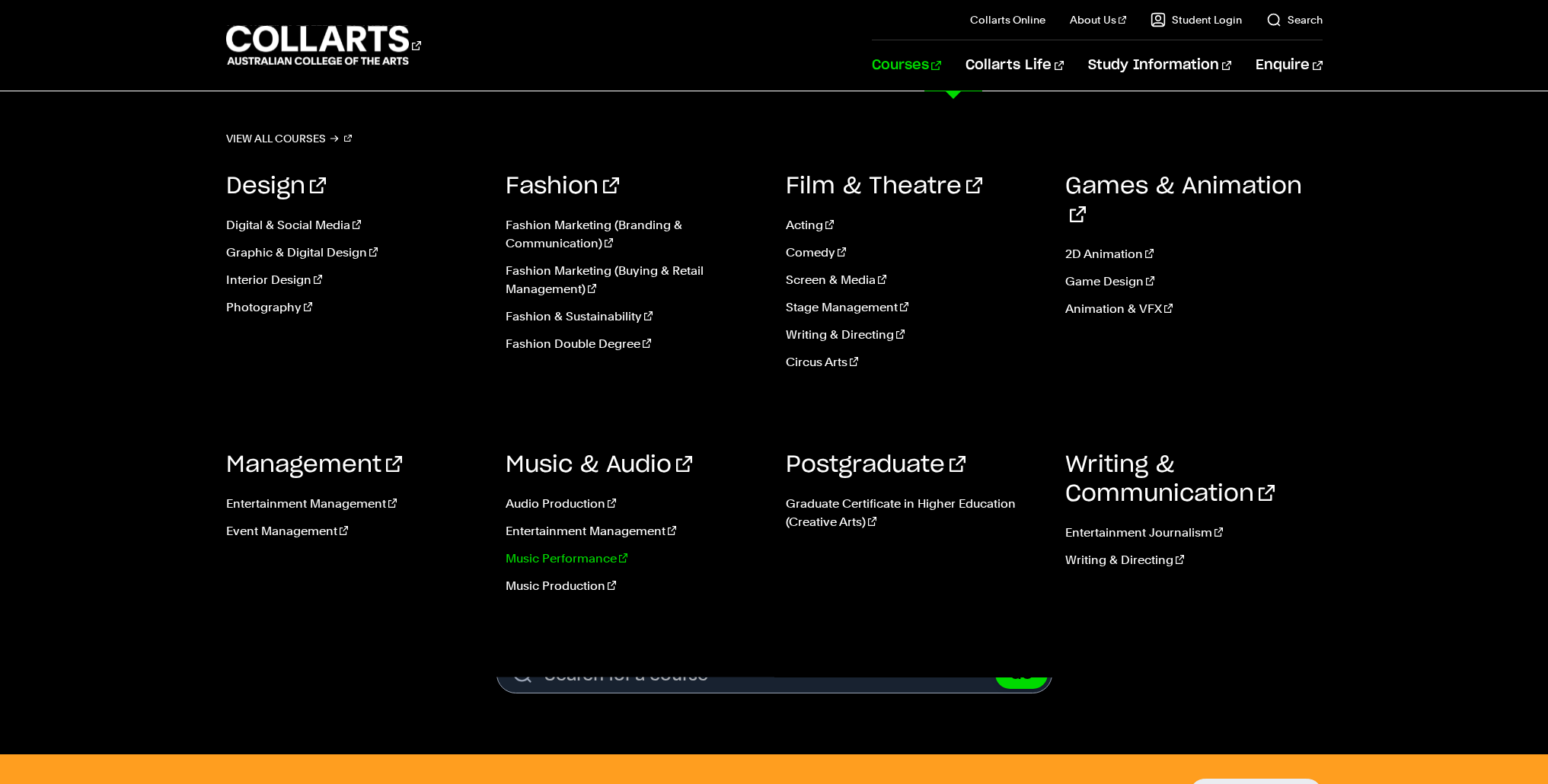
click at [570, 562] on link "Music Performance" at bounding box center [633, 558] width 257 height 18
click at [580, 558] on link "Music Performance" at bounding box center [633, 558] width 257 height 18
click at [581, 558] on link "Music Performance" at bounding box center [633, 558] width 257 height 18
click at [586, 559] on link "Music Performance" at bounding box center [633, 558] width 257 height 18
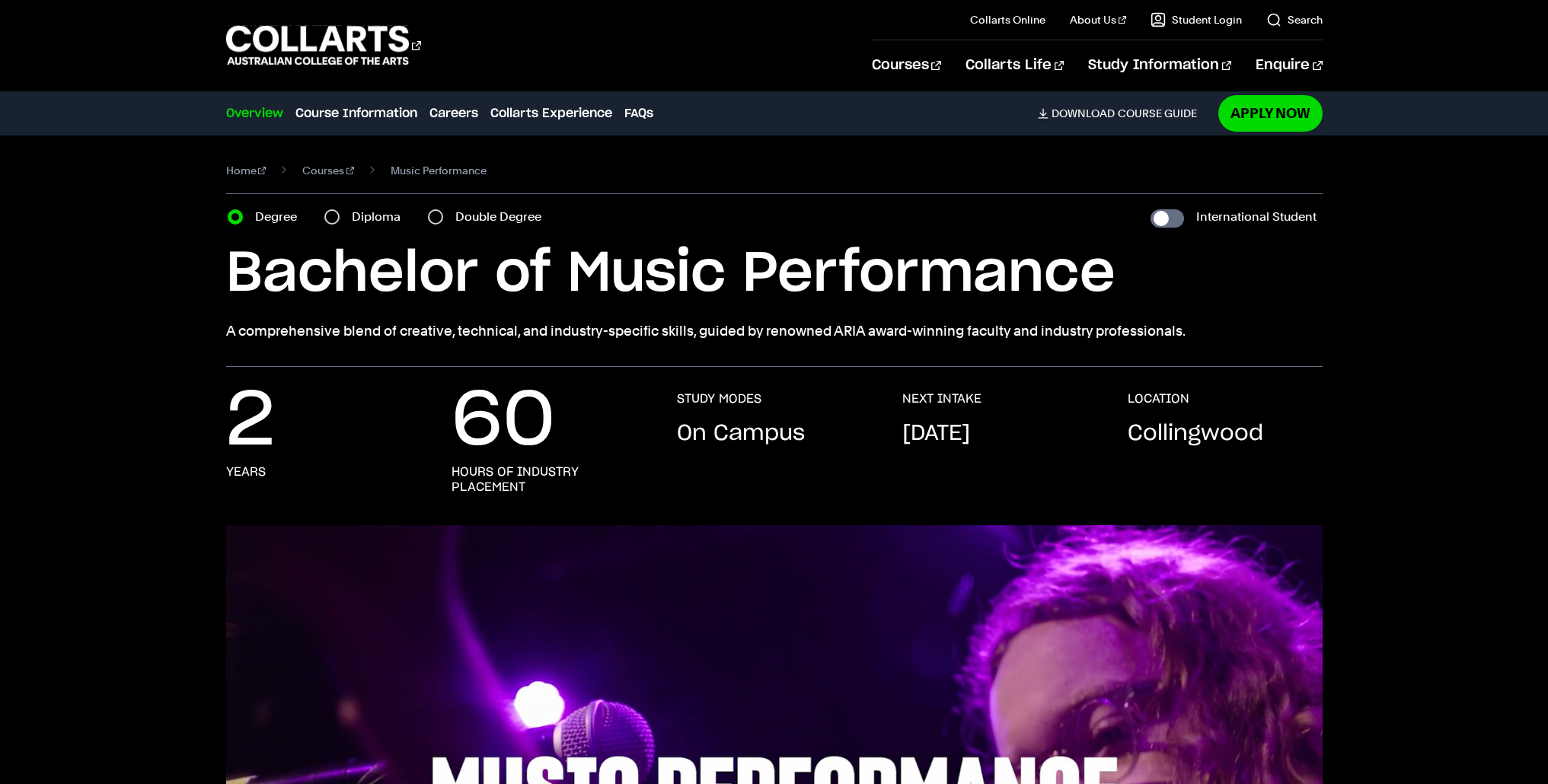
click at [328, 226] on div "Diploma" at bounding box center [367, 217] width 85 height 21
click at [333, 221] on input "Diploma" at bounding box center [331, 216] width 15 height 15
radio input "true"
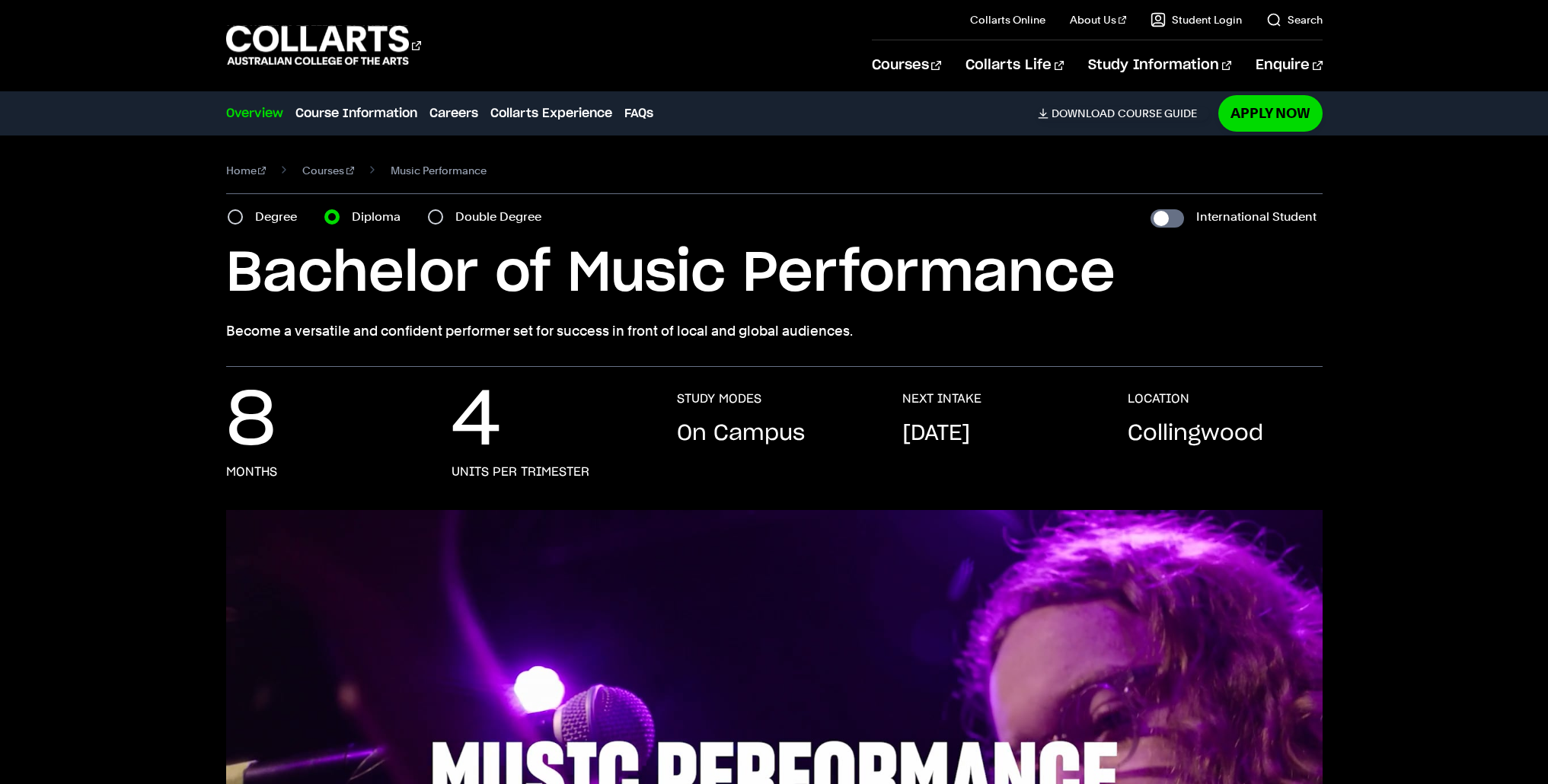
click at [260, 219] on label "Degree" at bounding box center [281, 217] width 51 height 21
click at [243, 219] on input "Degree" at bounding box center [234, 216] width 15 height 15
radio input "true"
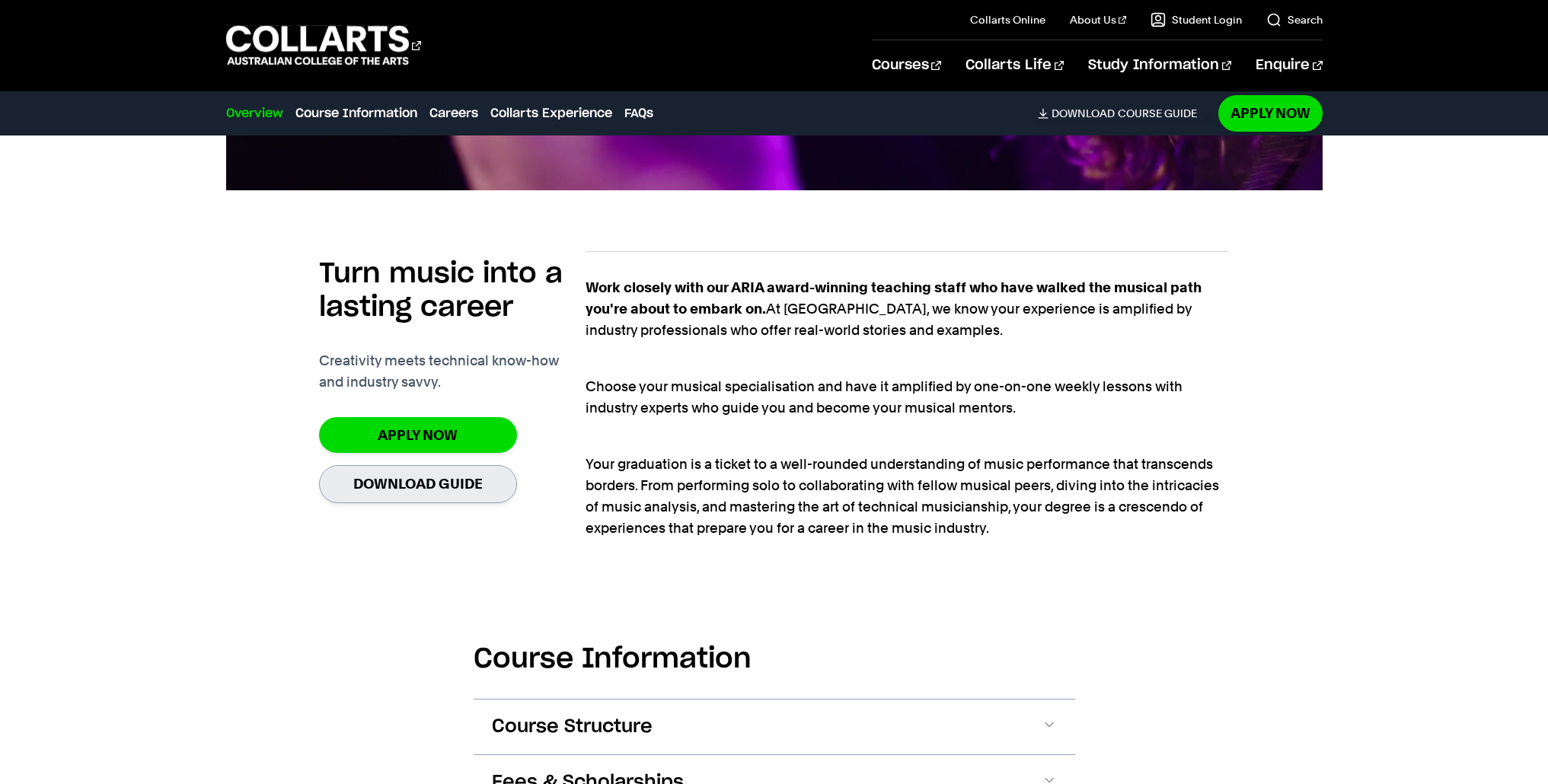
scroll to position [968, 0]
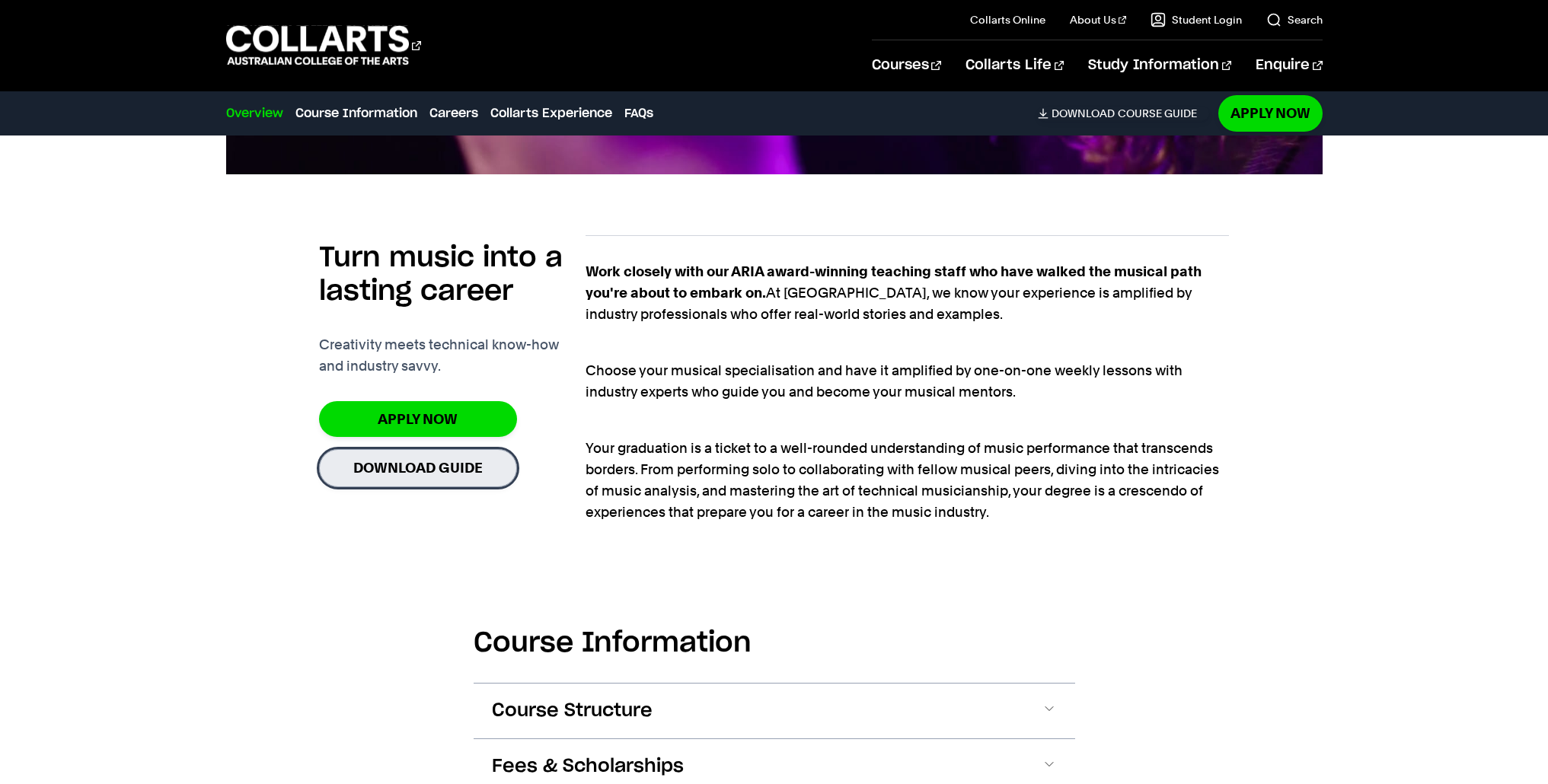
click at [462, 476] on link "Download Guide" at bounding box center [417, 468] width 198 height 37
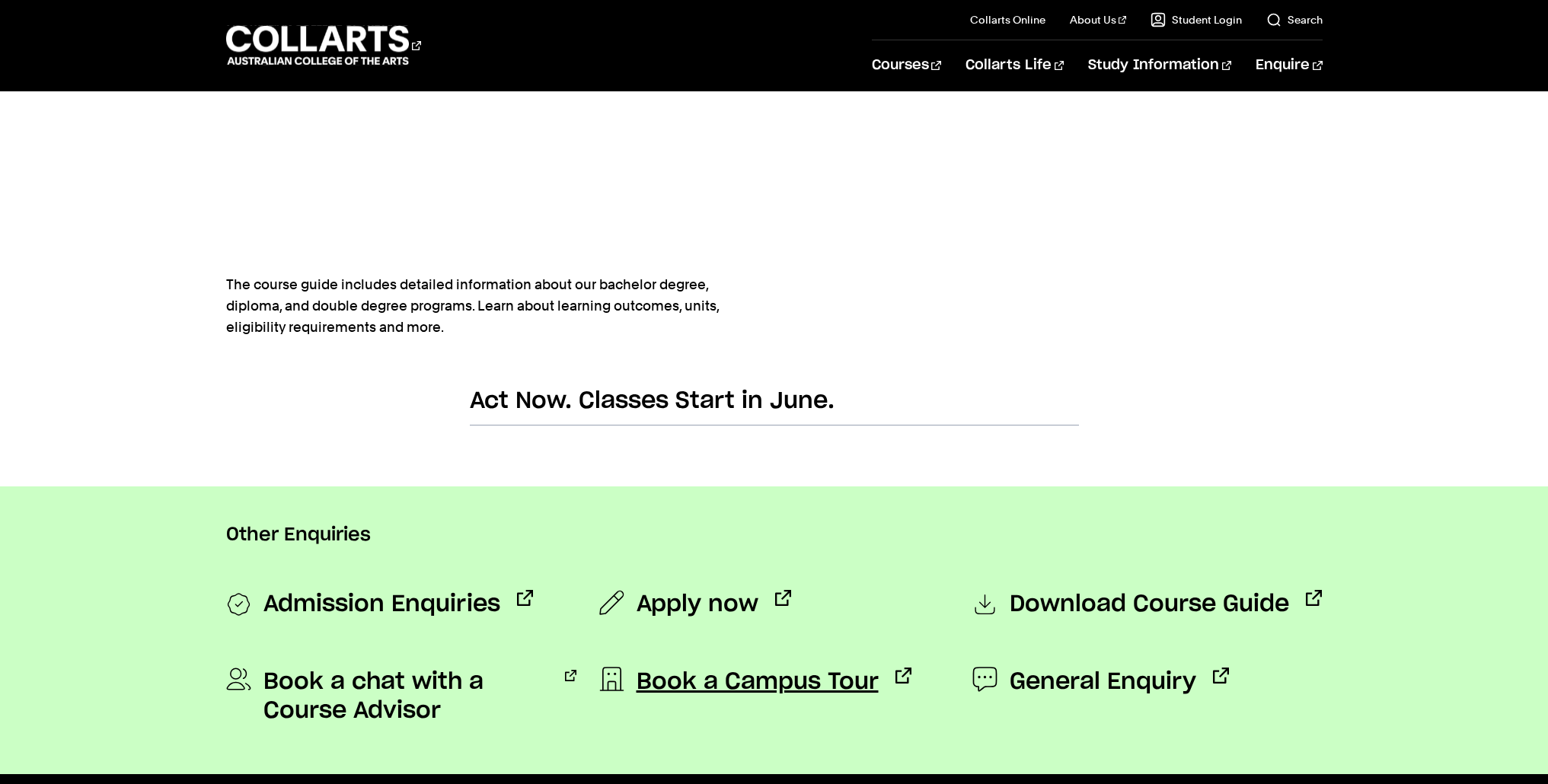
scroll to position [752, 0]
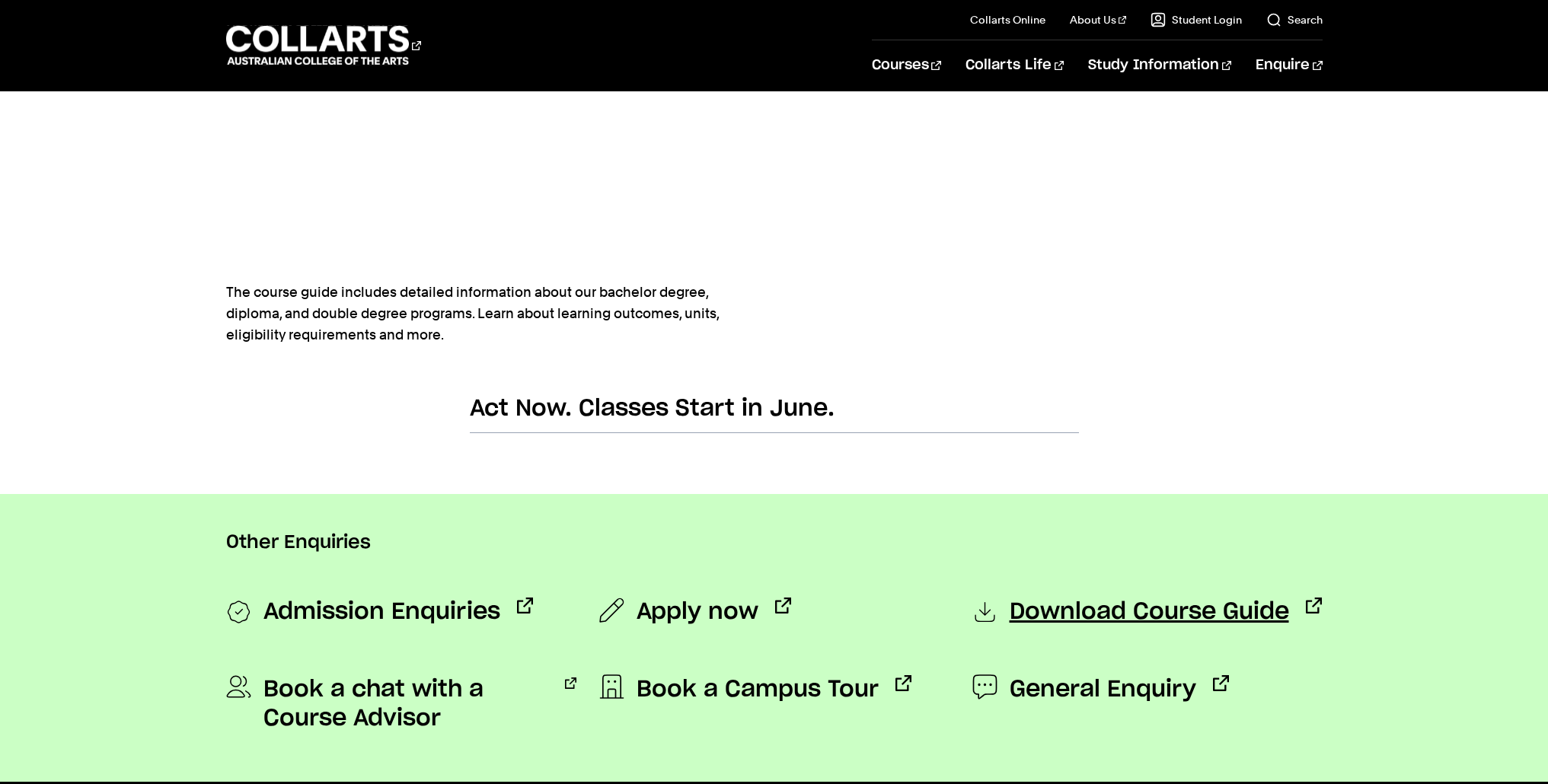
click at [1120, 616] on span "Download Course Guide" at bounding box center [1149, 612] width 280 height 30
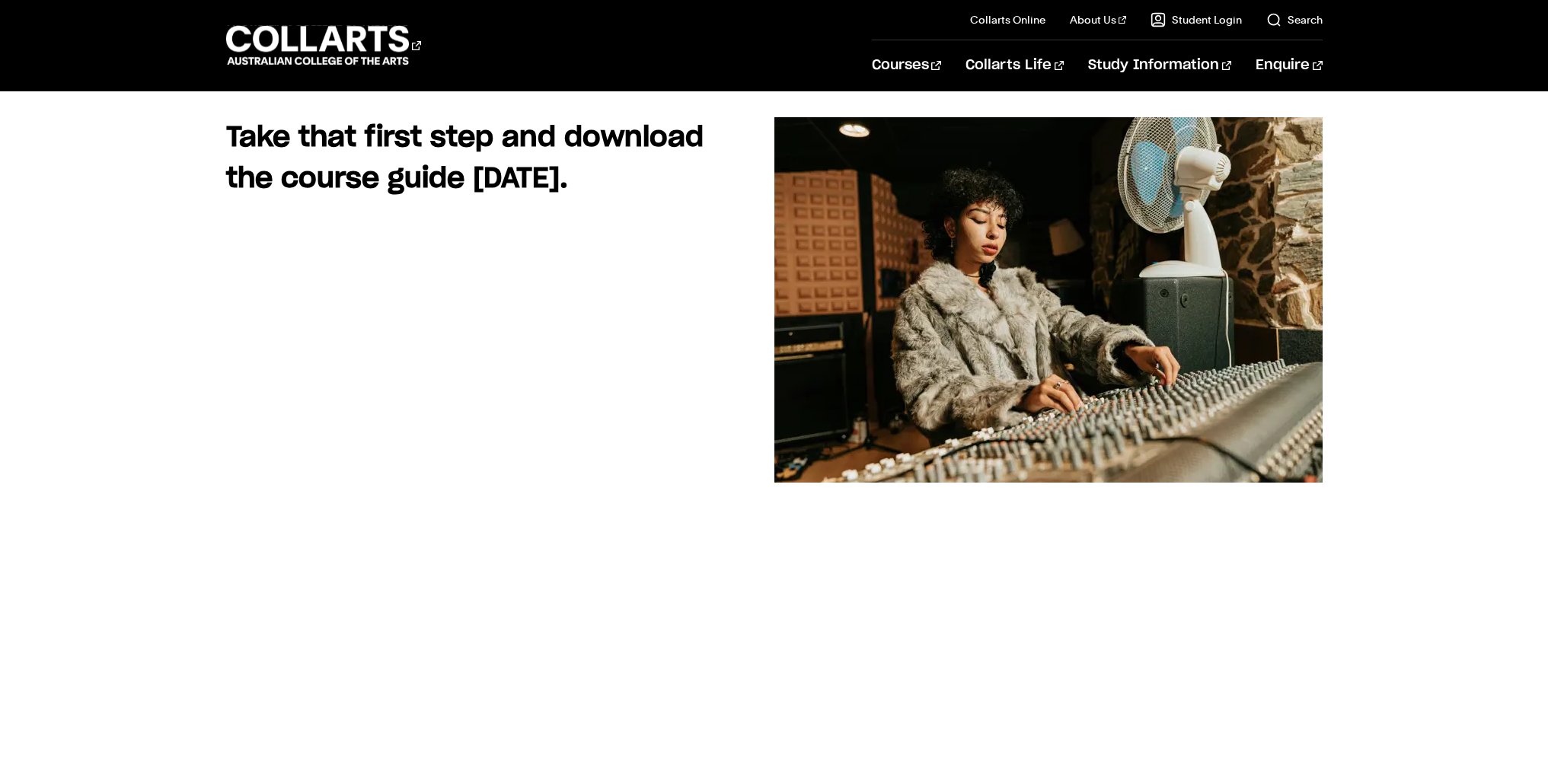
scroll to position [174, 0]
